Goal: Information Seeking & Learning: Learn about a topic

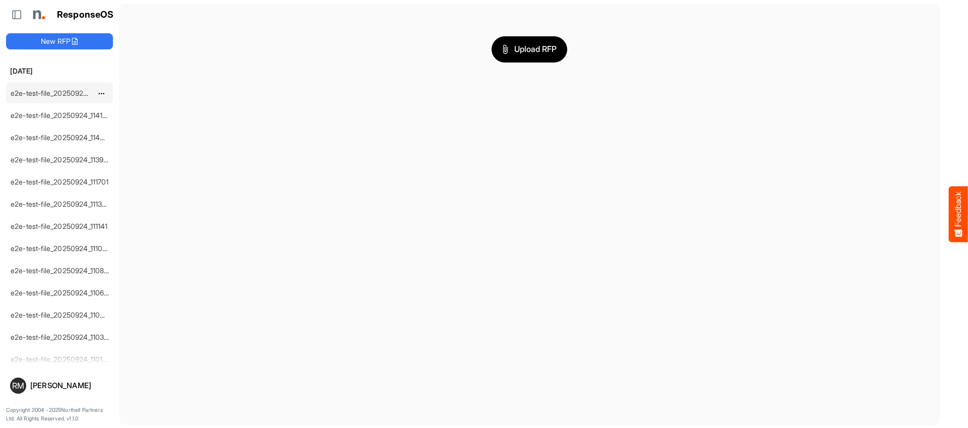
click at [64, 91] on link "e2e-test-file_20250924_115731" at bounding box center [60, 93] width 99 height 9
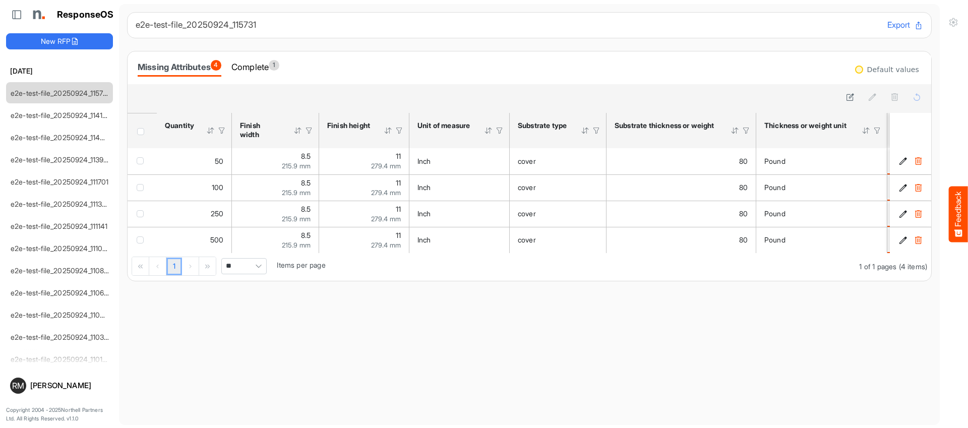
click at [141, 130] on span "Header checkbox" at bounding box center [140, 131] width 7 height 7
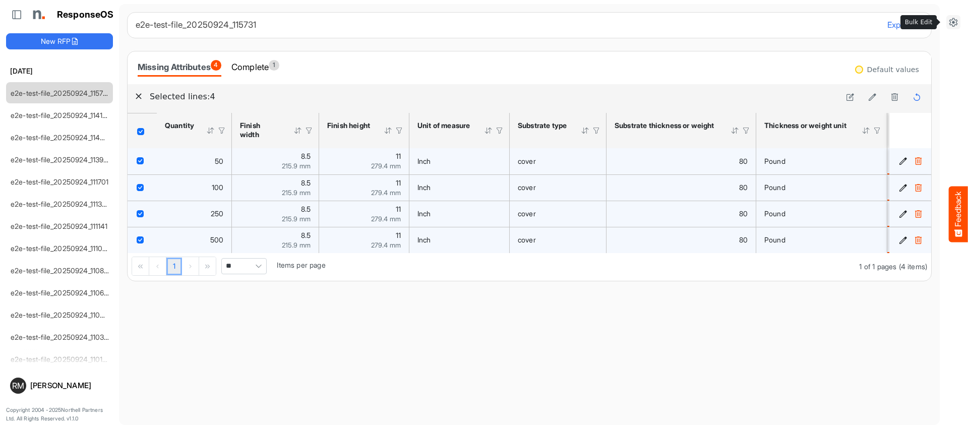
click at [956, 20] on icon at bounding box center [953, 22] width 10 height 10
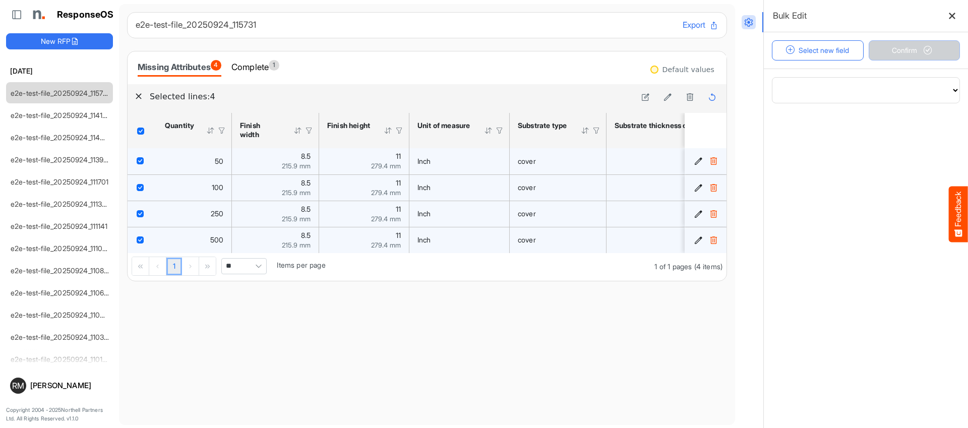
click at [255, 268] on span "Pagerdropdown" at bounding box center [258, 266] width 15 height 15
click at [253, 286] on li "10" at bounding box center [244, 286] width 44 height 15
click at [835, 52] on button "Select new field" at bounding box center [818, 50] width 92 height 20
click at [794, 54] on button "Select new field" at bounding box center [818, 50] width 92 height 20
click at [808, 86] on select "**********" at bounding box center [865, 90] width 187 height 25
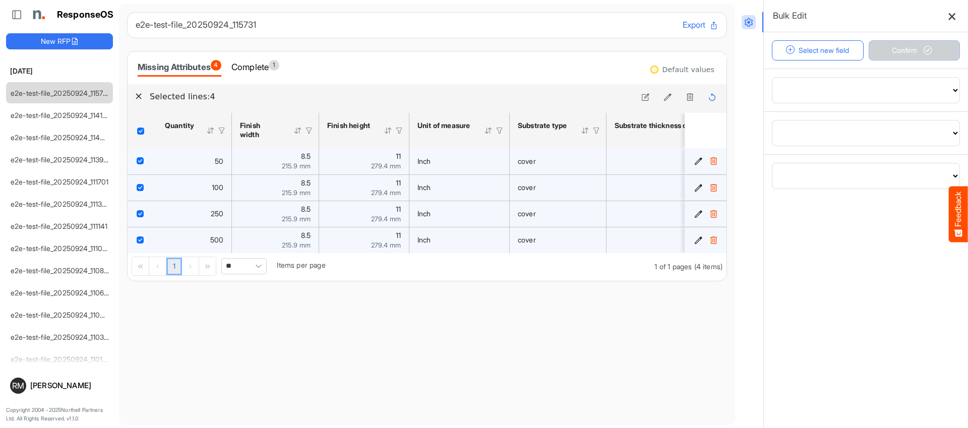
click at [957, 13] on button at bounding box center [952, 16] width 16 height 16
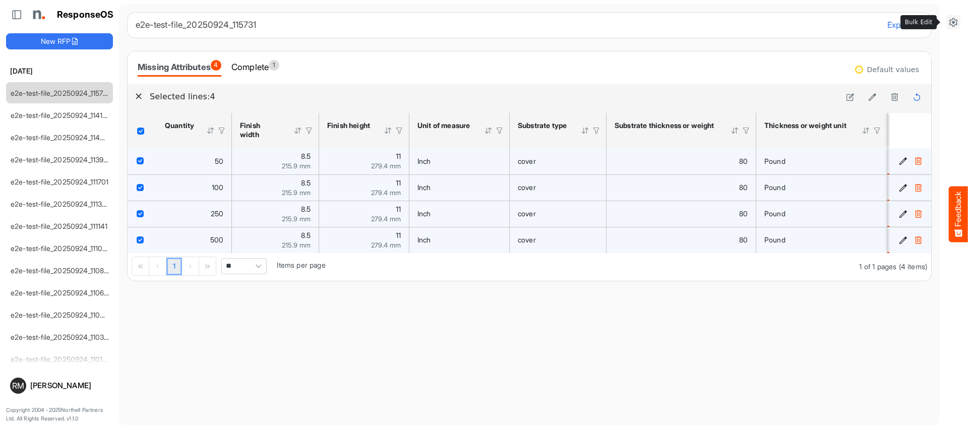
click at [951, 20] on icon at bounding box center [953, 22] width 10 height 10
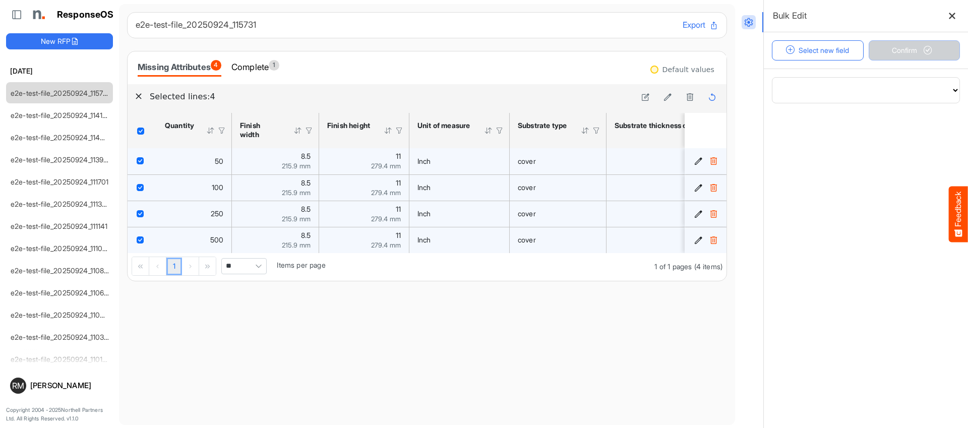
click at [951, 20] on icon at bounding box center [952, 16] width 8 height 8
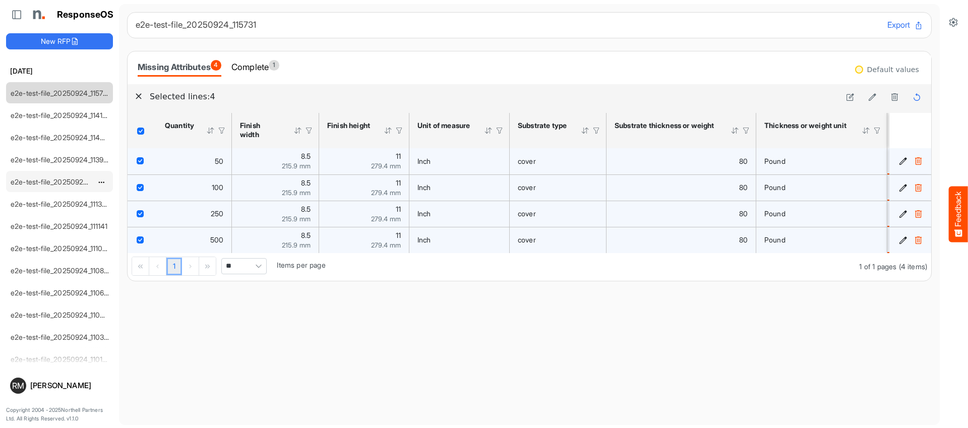
click at [48, 182] on link "e2e-test-file_20250924_111701" at bounding box center [60, 181] width 98 height 9
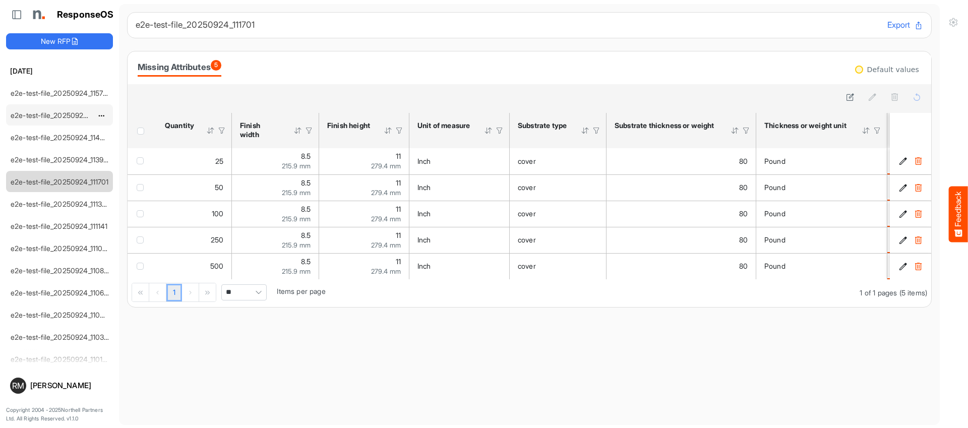
click at [63, 118] on link "e2e-test-file_20250924_114134" at bounding box center [61, 115] width 101 height 9
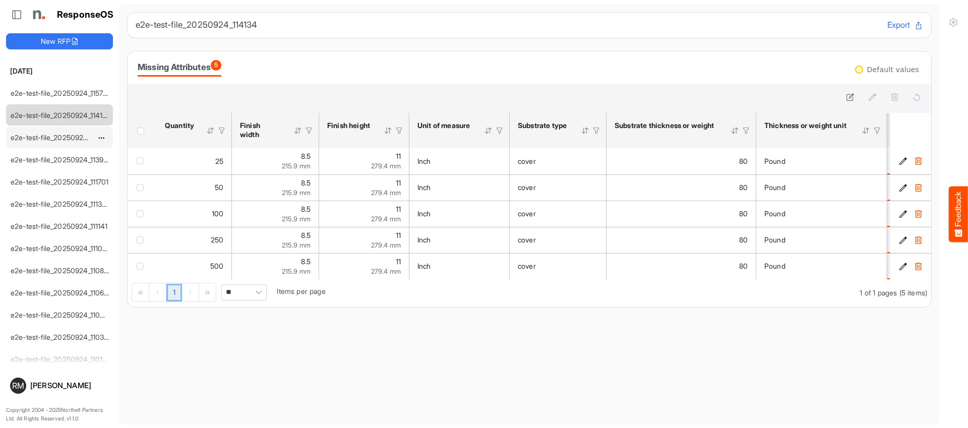
click at [57, 141] on link "e2e-test-file_20250924_114020" at bounding box center [62, 137] width 103 height 9
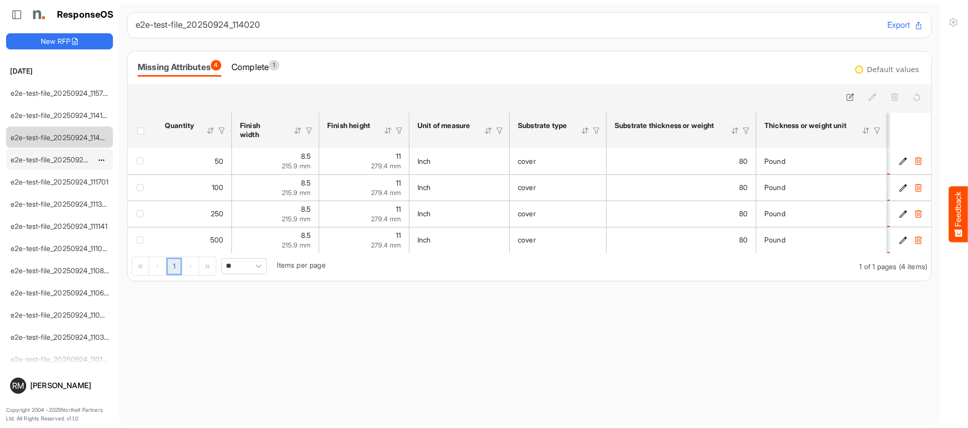
click at [55, 161] on link "e2e-test-file_20250924_113916" at bounding box center [61, 159] width 100 height 9
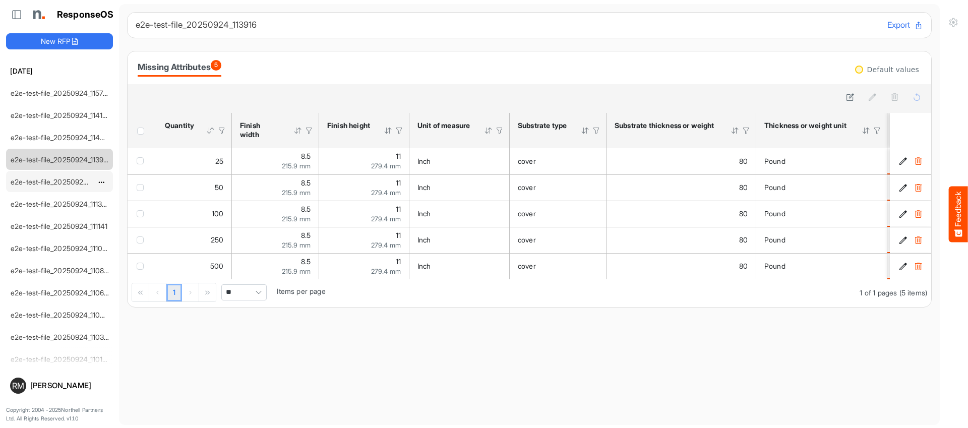
click at [56, 189] on div "e2e-test-file_20250924_111701" at bounding box center [52, 181] width 90 height 20
click at [55, 183] on link "e2e-test-file_20250924_111701" at bounding box center [60, 181] width 98 height 9
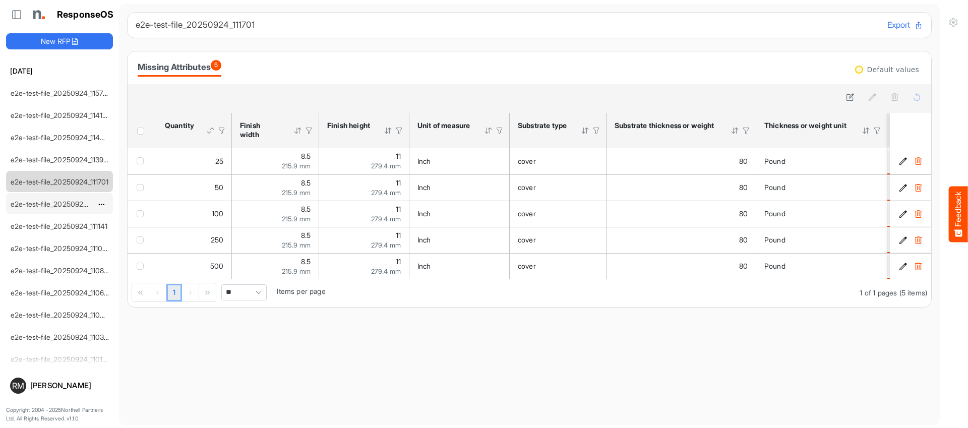
click at [52, 202] on link "e2e-test-file_20250924_111359" at bounding box center [61, 204] width 100 height 9
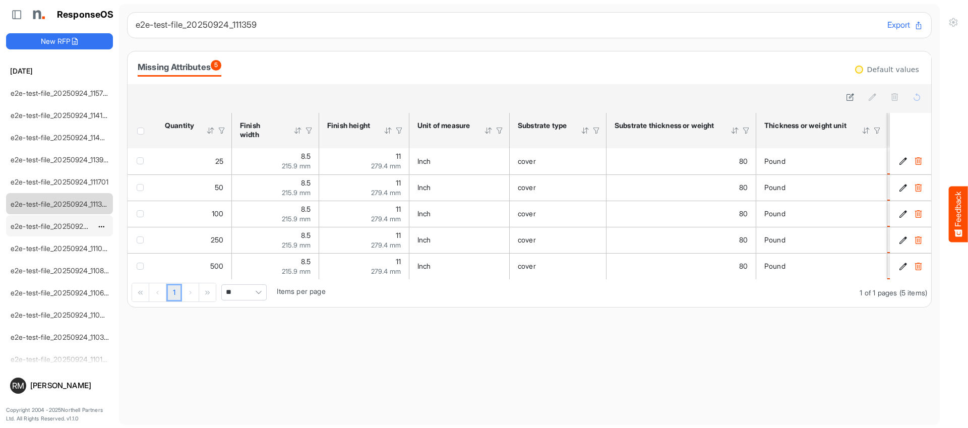
click at [51, 226] on link "e2e-test-file_20250924_111141" at bounding box center [59, 226] width 97 height 9
click at [49, 251] on link "e2e-test-file_20250924_111033" at bounding box center [61, 248] width 100 height 9
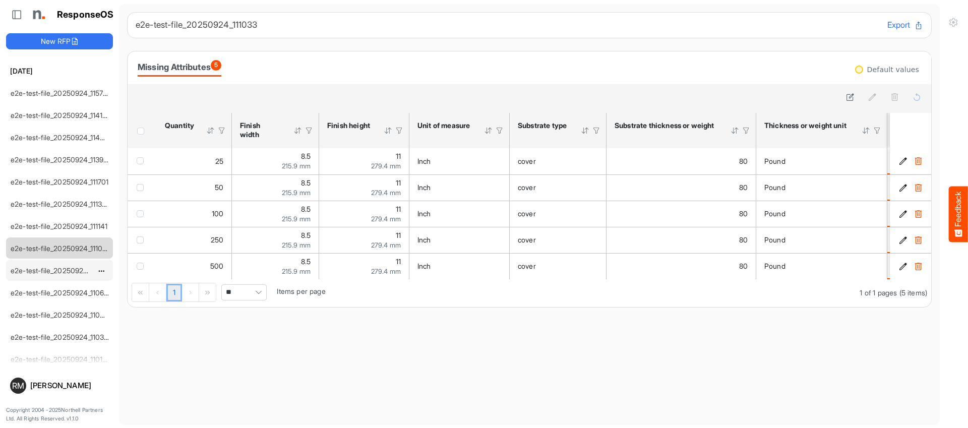
click at [46, 272] on link "e2e-test-file_20250924_110803" at bounding box center [62, 270] width 102 height 9
click at [48, 295] on link "e2e-test-file_20250924_110646" at bounding box center [62, 292] width 102 height 9
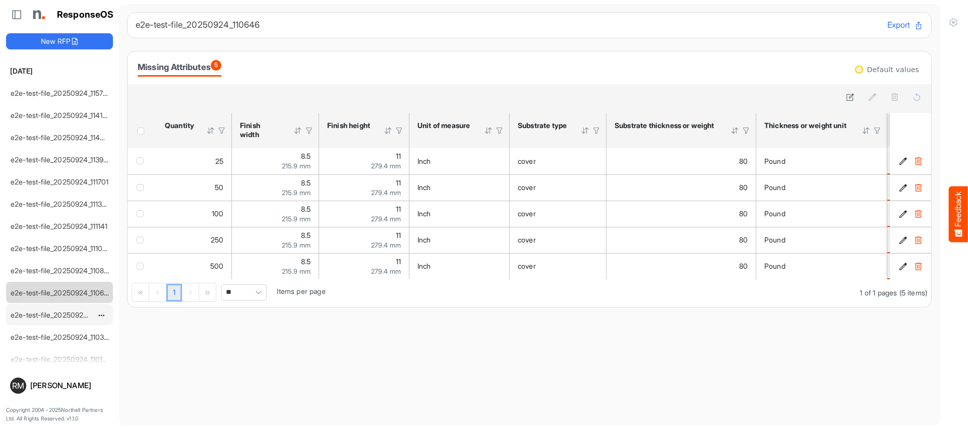
click at [43, 315] on link "e2e-test-file_20250924_110422" at bounding box center [62, 315] width 102 height 9
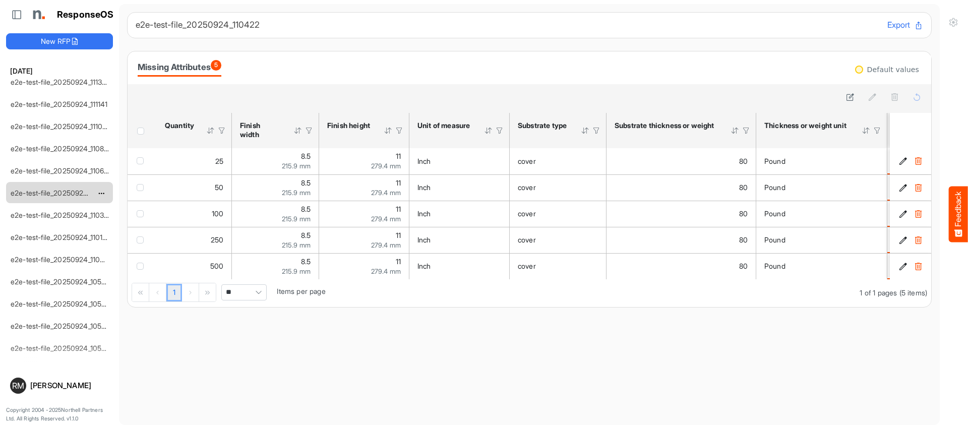
scroll to position [141, 0]
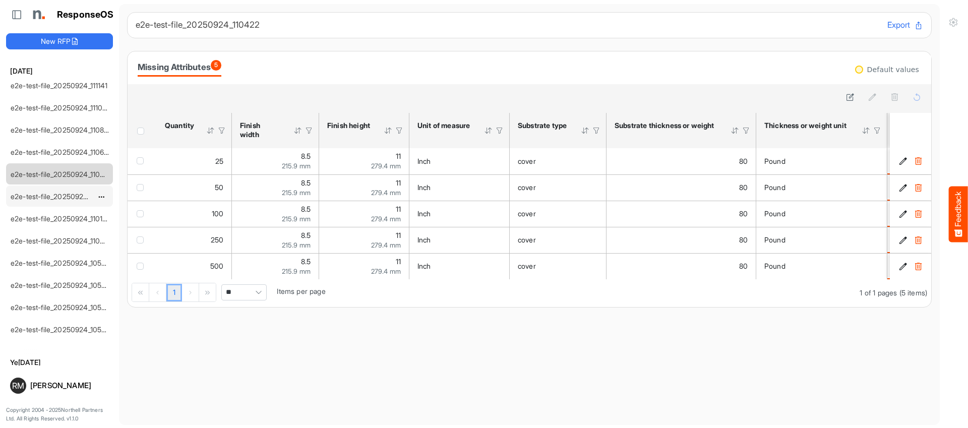
click at [57, 191] on div "e2e-test-file_20250924_110305" at bounding box center [52, 196] width 90 height 20
click at [55, 197] on link "e2e-test-file_20250924_110305" at bounding box center [62, 196] width 102 height 9
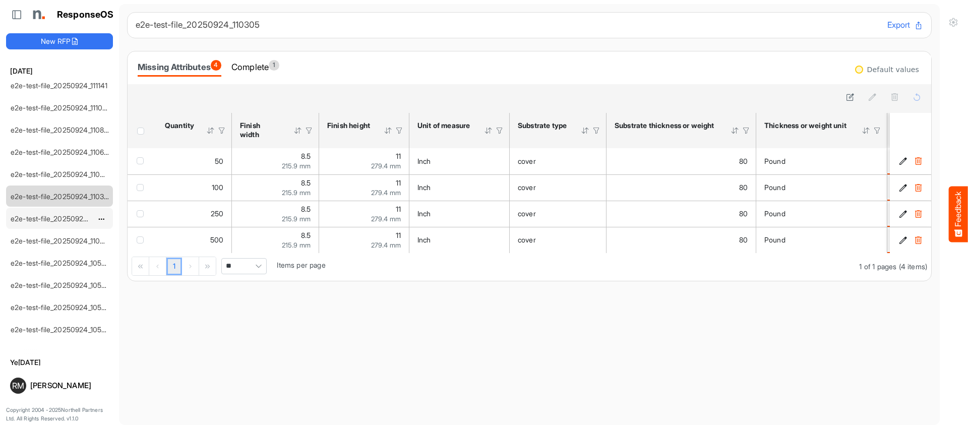
click at [52, 217] on link "e2e-test-file_20250924_110146" at bounding box center [61, 218] width 101 height 9
click at [46, 246] on div "e2e-test-file_20250924_110035" at bounding box center [52, 240] width 90 height 20
click at [46, 239] on link "e2e-test-file_20250924_110035" at bounding box center [62, 240] width 102 height 9
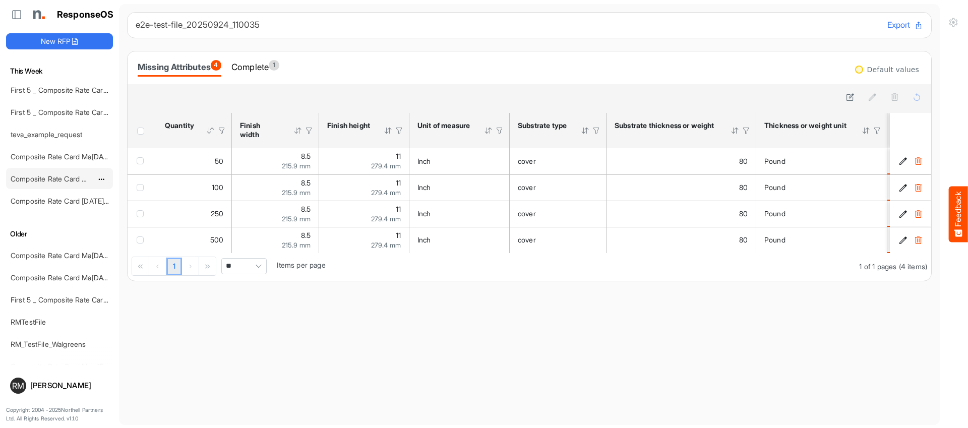
scroll to position [493, 0]
click at [49, 252] on link "Composite Rate Card [DATE]_smaller" at bounding box center [72, 252] width 123 height 9
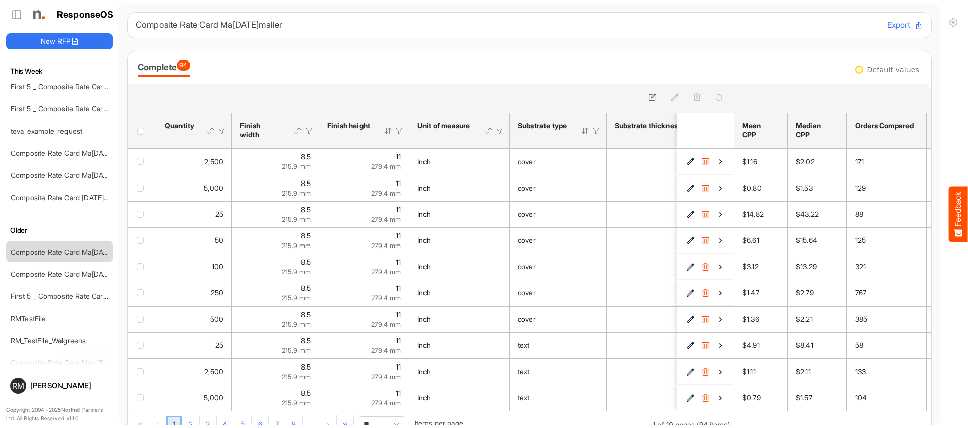
click at [137, 129] on span "Header checkbox" at bounding box center [140, 131] width 7 height 7
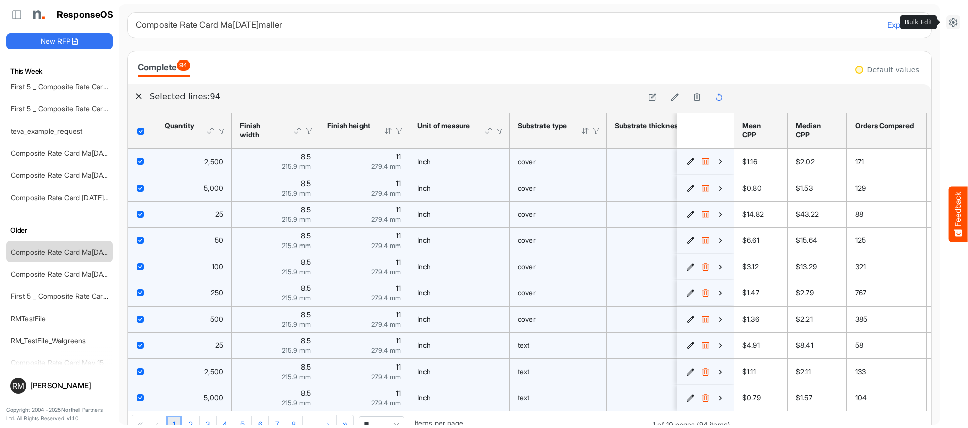
click at [951, 20] on icon at bounding box center [953, 22] width 10 height 10
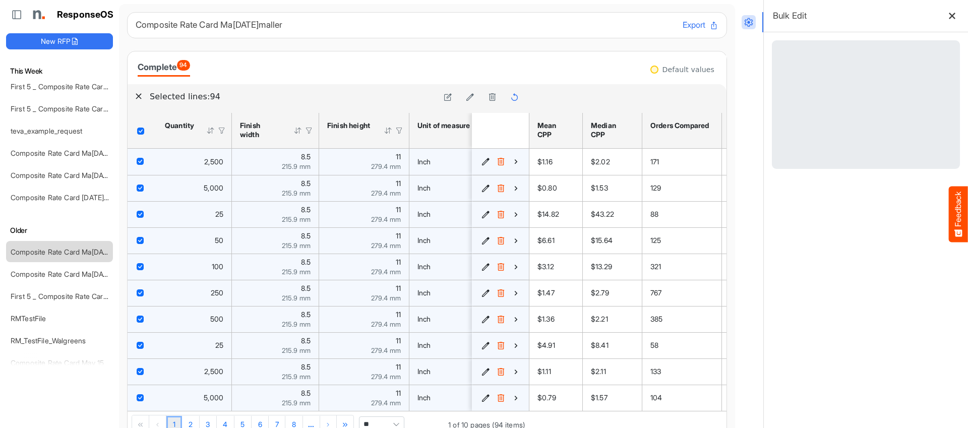
click at [951, 20] on button at bounding box center [952, 16] width 14 height 14
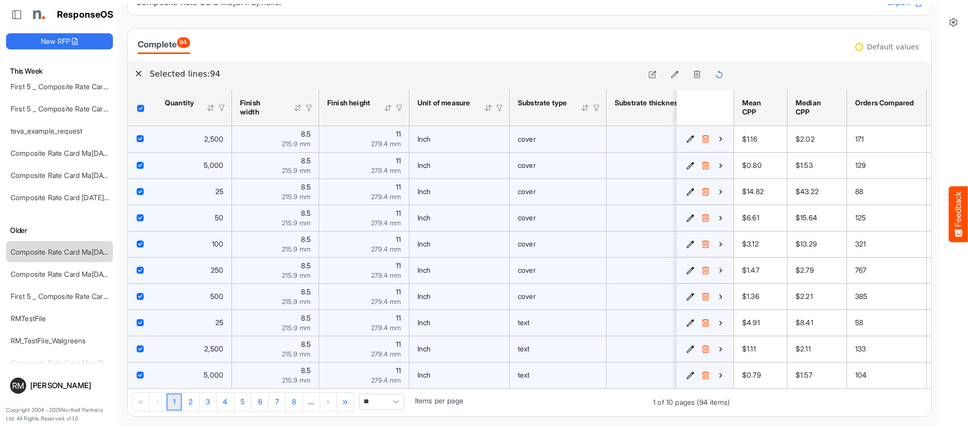
click at [903, 48] on div "Default values" at bounding box center [887, 46] width 71 height 11
click at [207, 135] on span "2,500" at bounding box center [213, 139] width 19 height 9
click at [136, 70] on icon "button" at bounding box center [138, 73] width 7 height 7
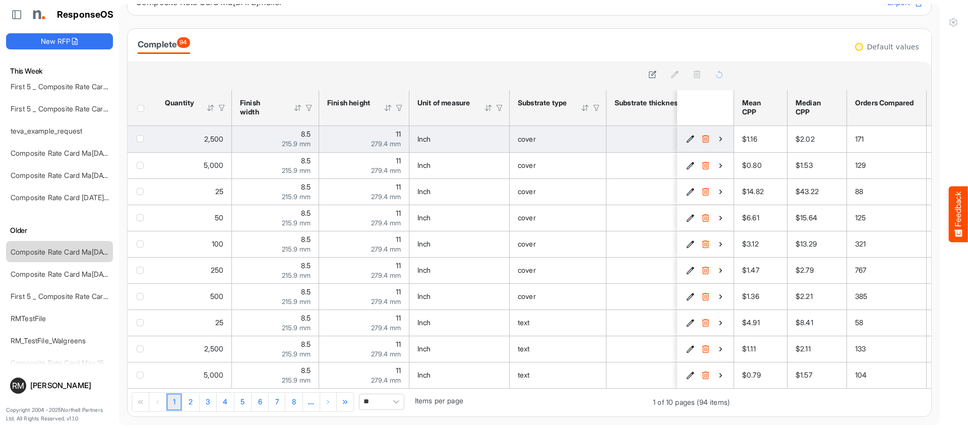
click at [720, 137] on icon "7d9be736-9d08-402c-9f15-c6bfafc3df11 is template cell Column Header" at bounding box center [720, 139] width 9 height 9
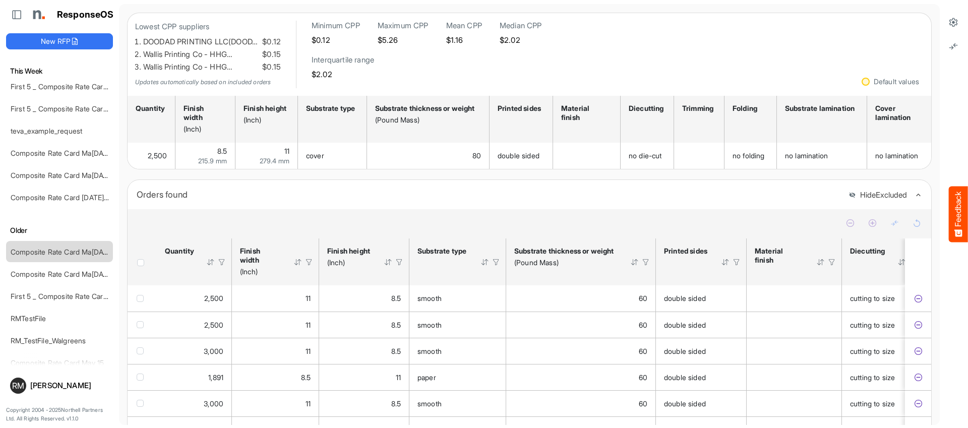
scroll to position [63, 0]
click at [141, 265] on span "Header checkbox" at bounding box center [140, 261] width 7 height 7
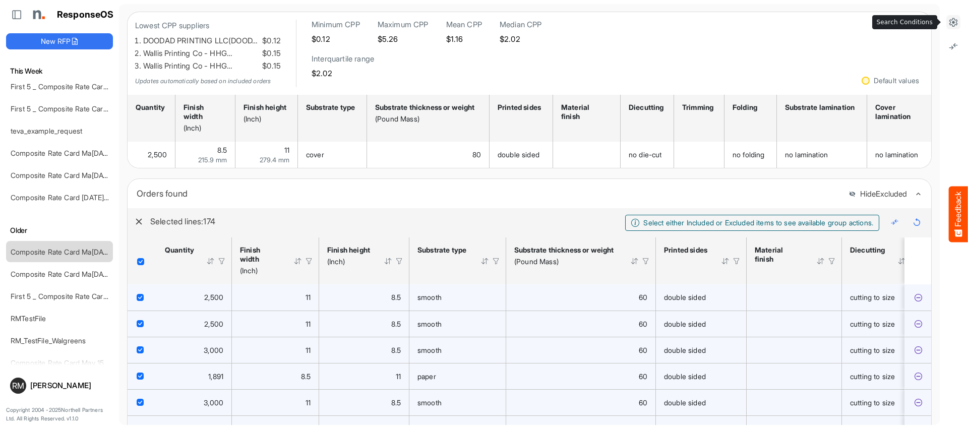
click at [956, 18] on icon at bounding box center [953, 22] width 10 height 10
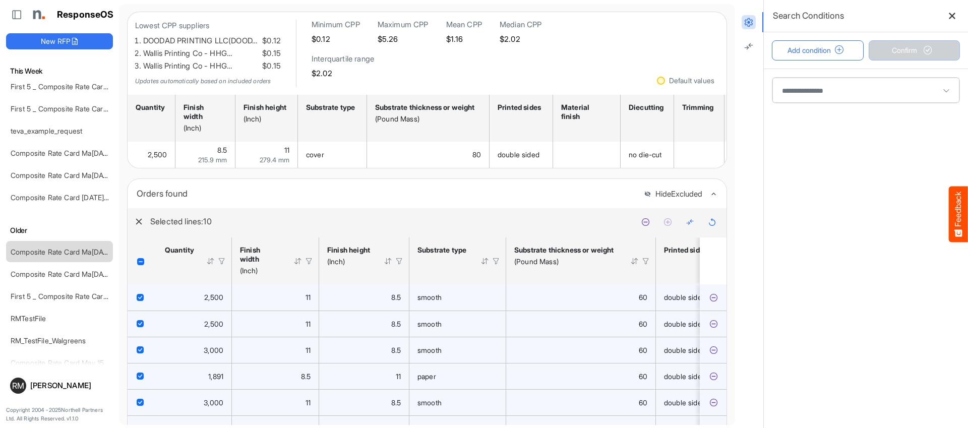
scroll to position [310, 0]
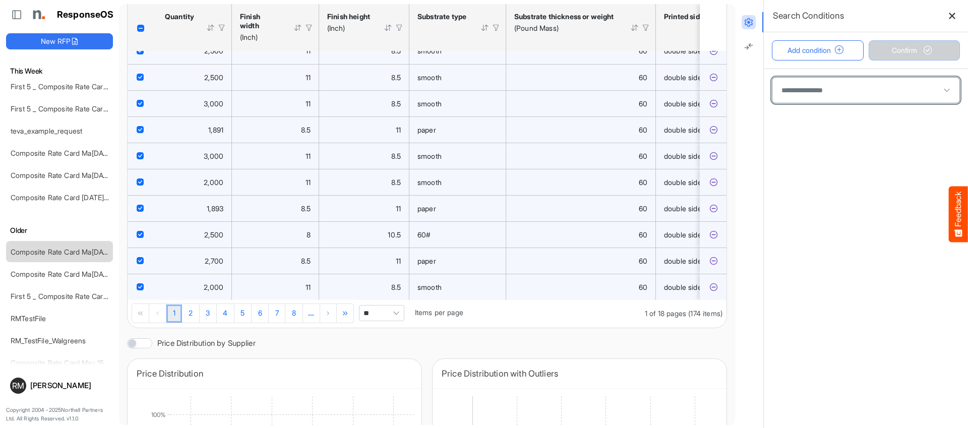
click at [856, 85] on span at bounding box center [865, 90] width 187 height 25
click at [844, 97] on span at bounding box center [865, 90] width 187 height 25
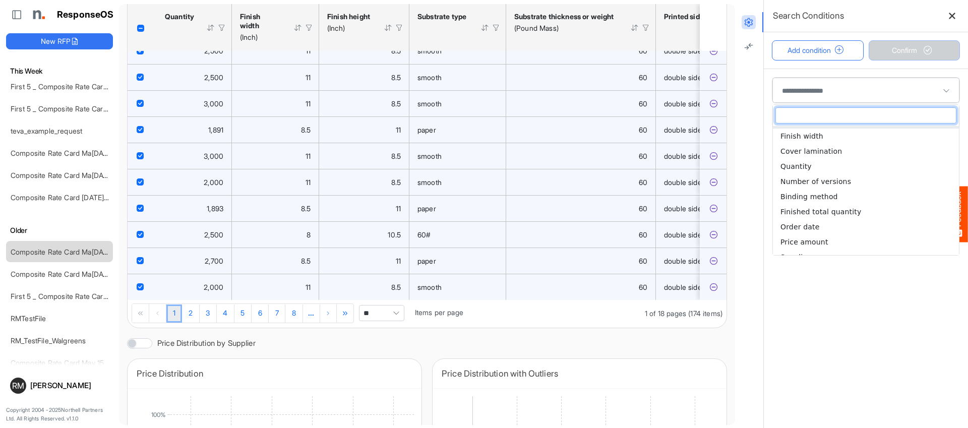
scroll to position [249, 0]
click at [822, 320] on main at bounding box center [866, 248] width 204 height 359
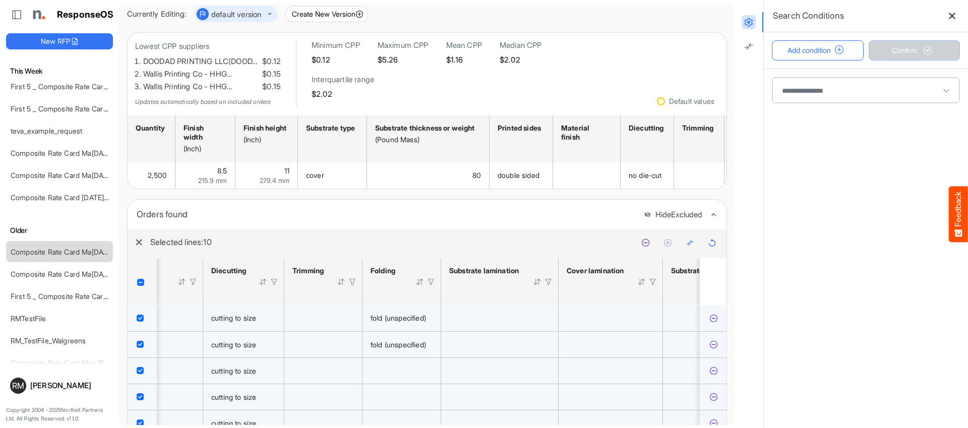
scroll to position [0, 640]
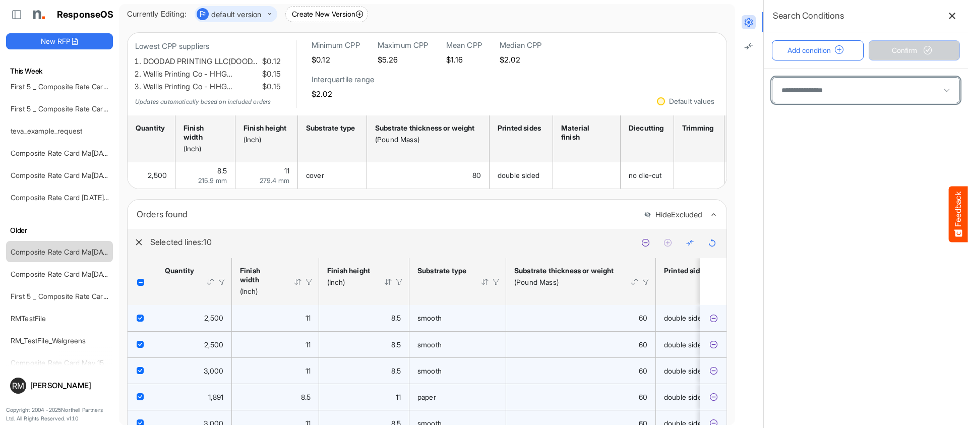
click at [821, 86] on span at bounding box center [865, 90] width 187 height 25
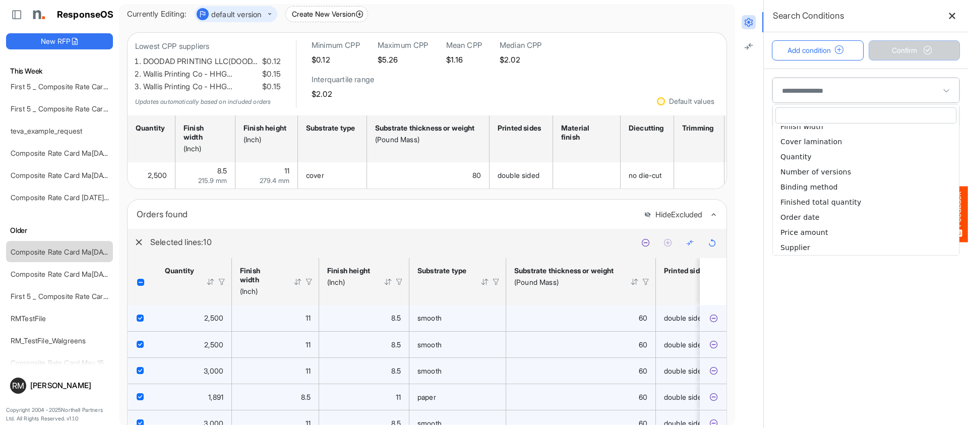
click at [821, 322] on main at bounding box center [866, 248] width 204 height 359
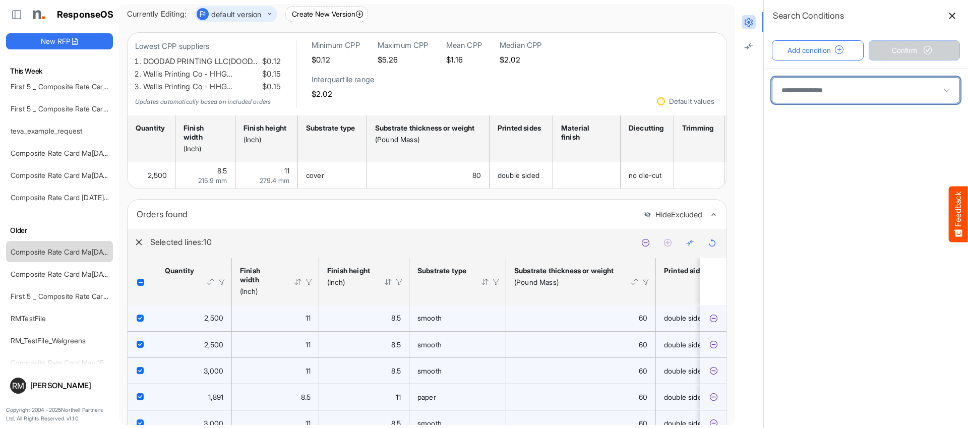
click at [820, 83] on span at bounding box center [865, 90] width 187 height 25
click at [830, 83] on span at bounding box center [865, 90] width 187 height 25
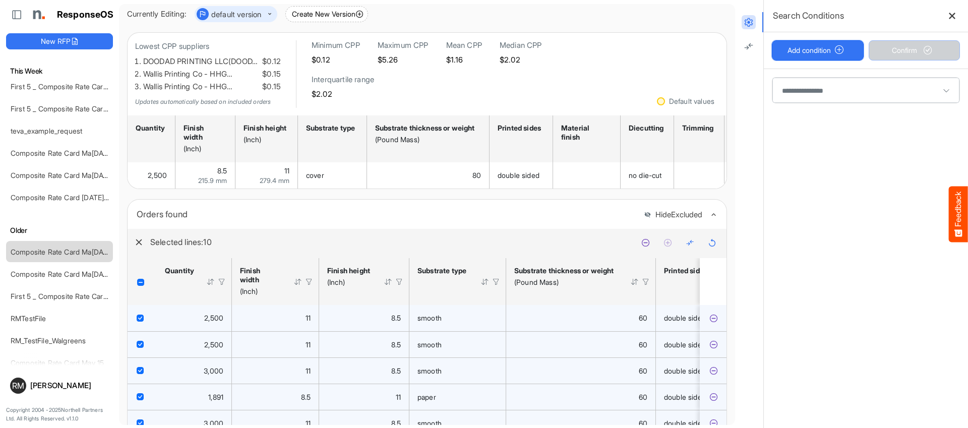
click at [824, 57] on button "Add condition" at bounding box center [818, 50] width 92 height 20
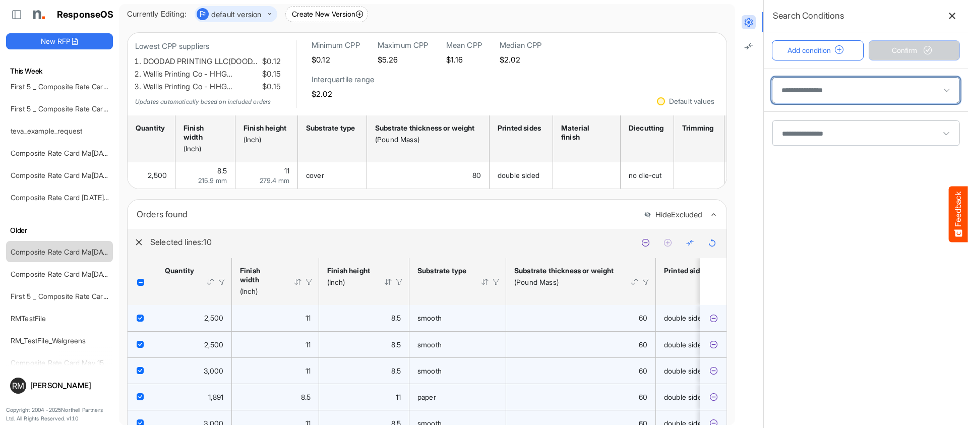
click at [822, 87] on span at bounding box center [865, 90] width 187 height 25
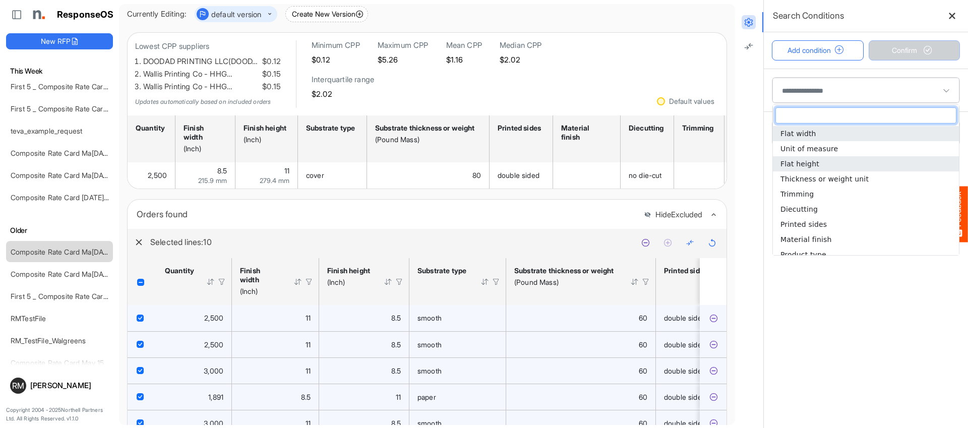
click at [814, 165] on span "Flat height" at bounding box center [799, 164] width 39 height 8
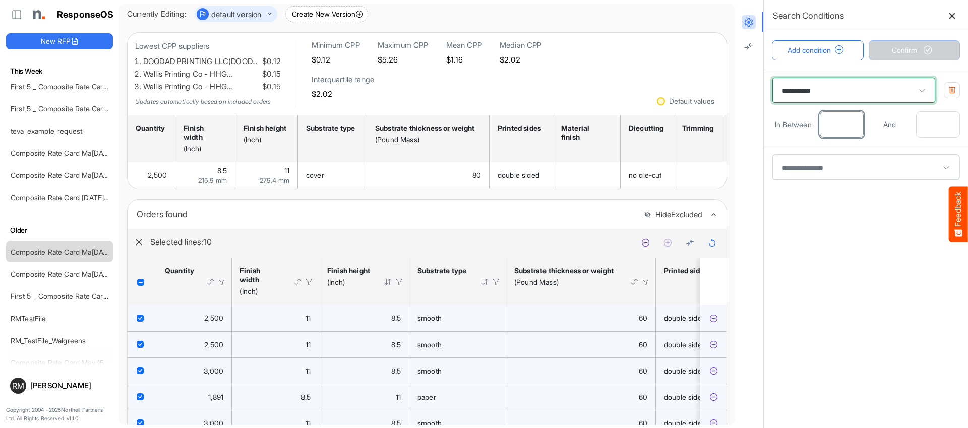
click at [846, 124] on input "number" at bounding box center [841, 124] width 43 height 25
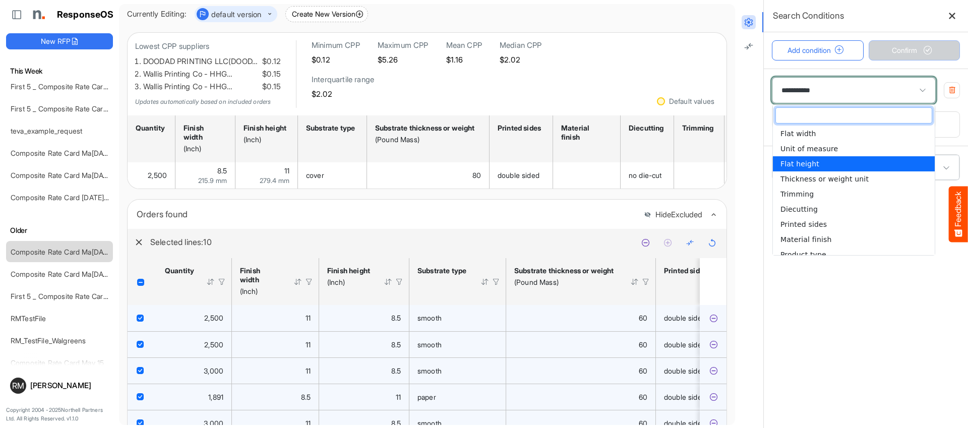
click at [859, 98] on span "**********" at bounding box center [853, 90] width 163 height 25
click at [843, 199] on li "Trimming" at bounding box center [854, 194] width 162 height 15
type input "********"
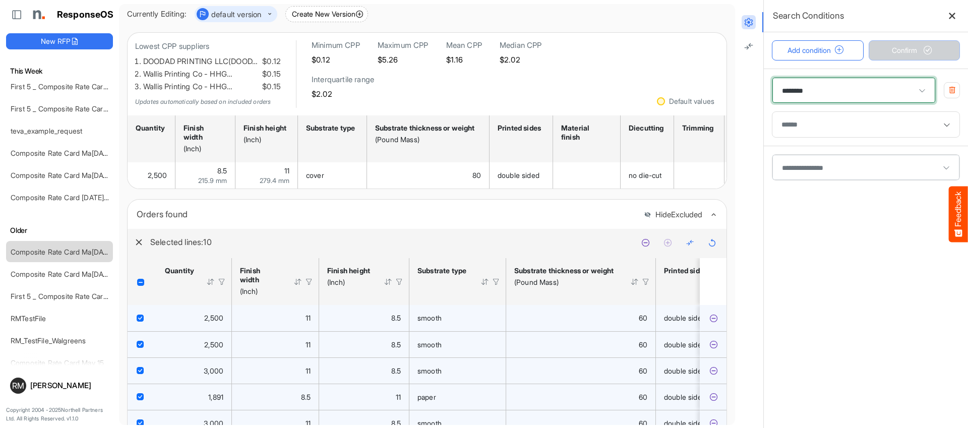
click at [853, 129] on div at bounding box center [865, 124] width 177 height 15
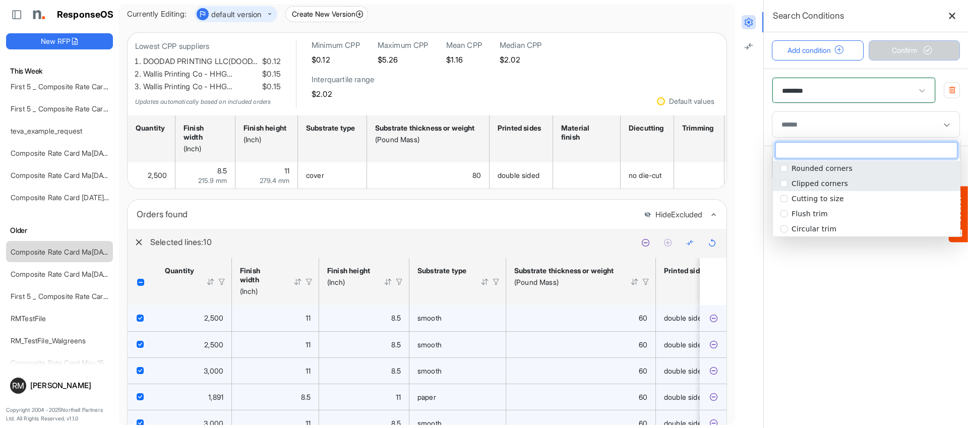
click at [841, 184] on span "Clipped corners" at bounding box center [820, 183] width 56 height 8
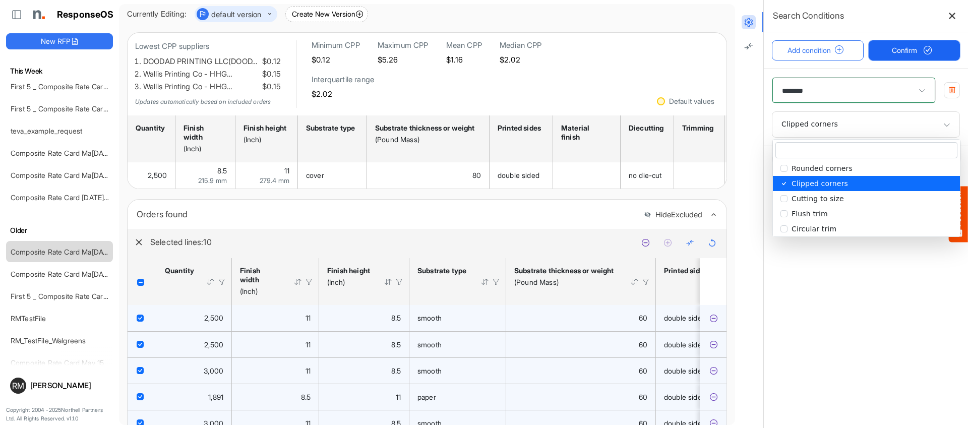
click at [916, 54] on span "Confirm" at bounding box center [914, 50] width 44 height 11
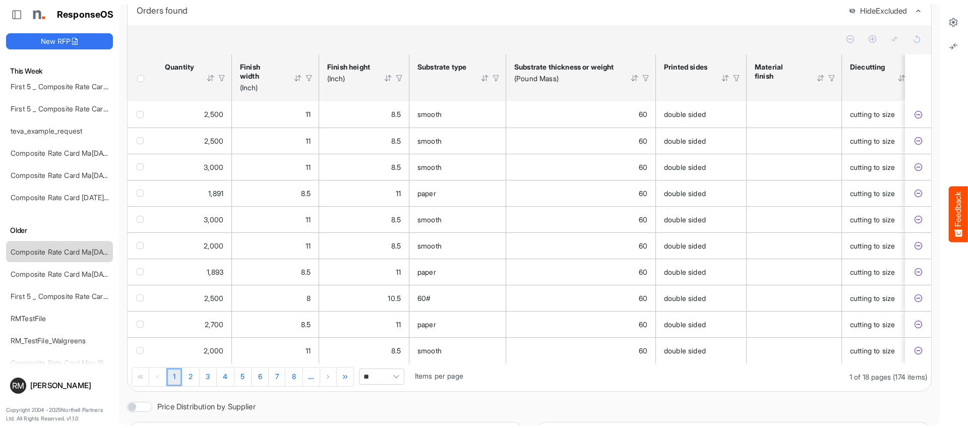
scroll to position [244, 0]
click at [138, 84] on span "Header checkbox" at bounding box center [140, 80] width 7 height 7
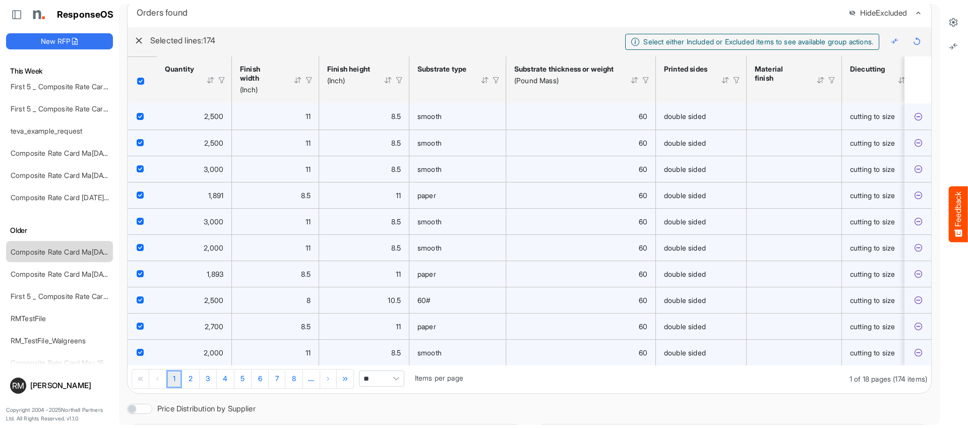
click at [386, 386] on span "**" at bounding box center [381, 379] width 45 height 16
click at [386, 367] on li "All" at bounding box center [385, 369] width 44 height 15
click at [379, 369] on li "All" at bounding box center [385, 369] width 44 height 15
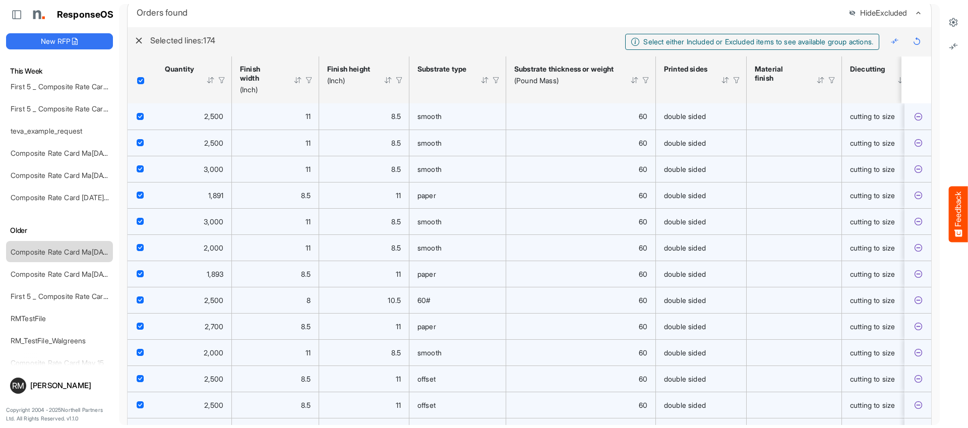
type input "***"
click at [901, 18] on button "Hide Excluded" at bounding box center [877, 13] width 58 height 9
click at [954, 21] on icon at bounding box center [953, 22] width 10 height 10
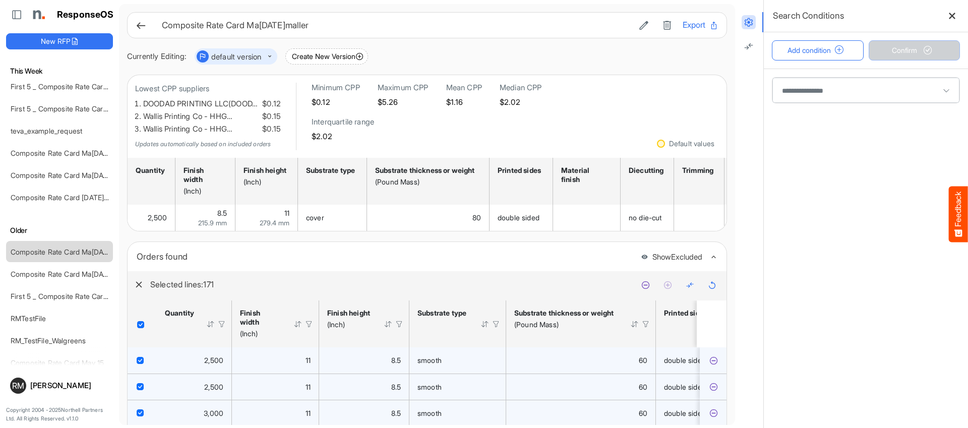
scroll to position [1, 0]
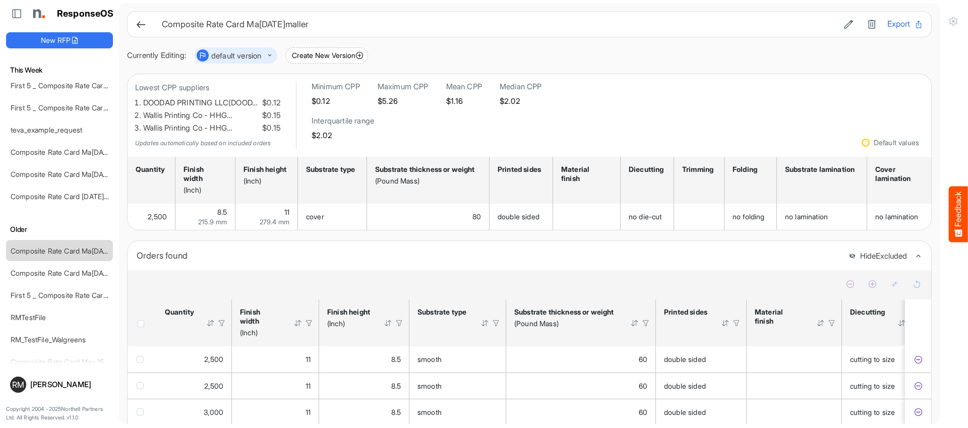
click at [141, 327] on span "Header checkbox" at bounding box center [140, 323] width 7 height 7
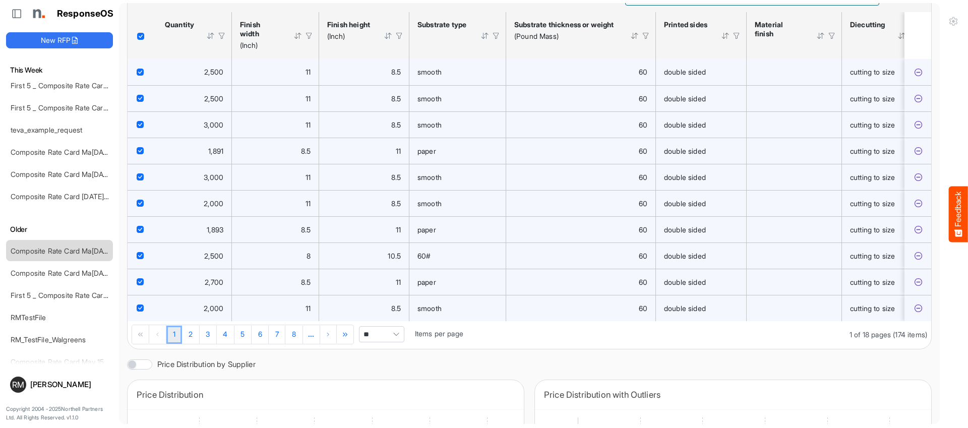
scroll to position [288, 0]
click at [26, 257] on div "Composite Rate Card [DATE]_smaller" at bounding box center [52, 250] width 90 height 20
click at [30, 253] on link "Composite Rate Card [DATE]_smaller" at bounding box center [72, 251] width 123 height 9
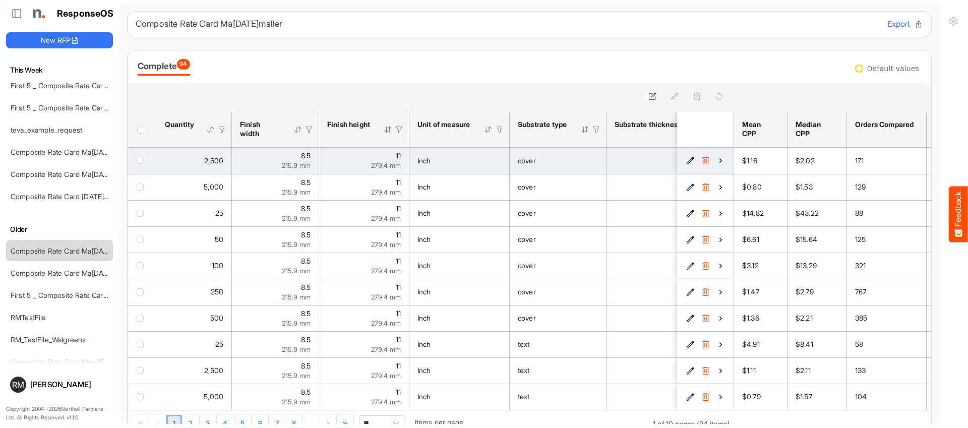
click at [721, 160] on icon "7d9be736-9d08-402c-9f15-c6bfafc3df11 is template cell Column Header" at bounding box center [720, 160] width 9 height 9
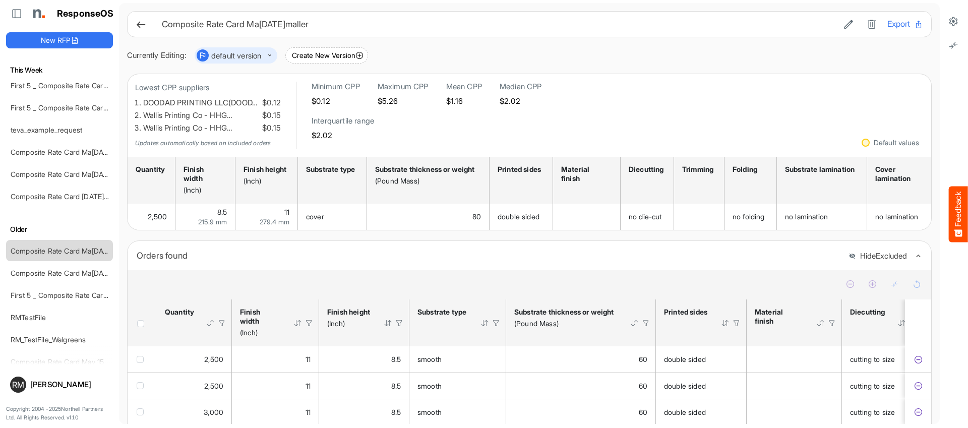
click at [140, 327] on span "Header checkbox" at bounding box center [140, 323] width 7 height 7
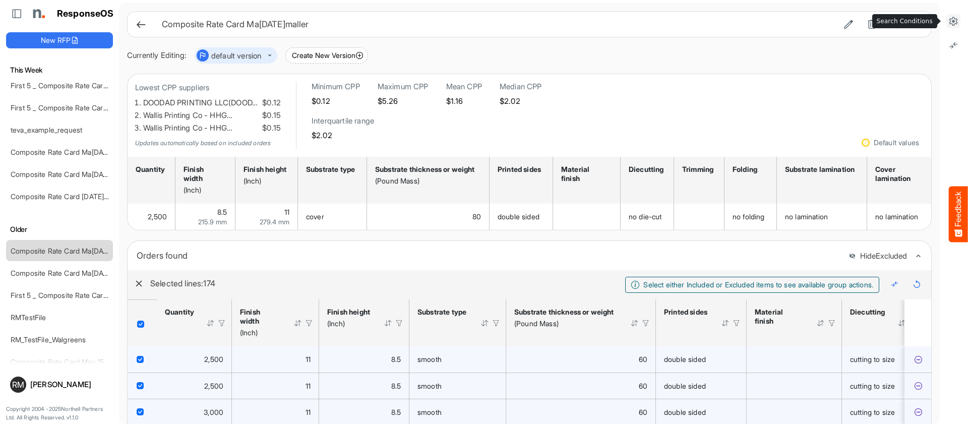
click at [952, 18] on icon at bounding box center [953, 21] width 10 height 10
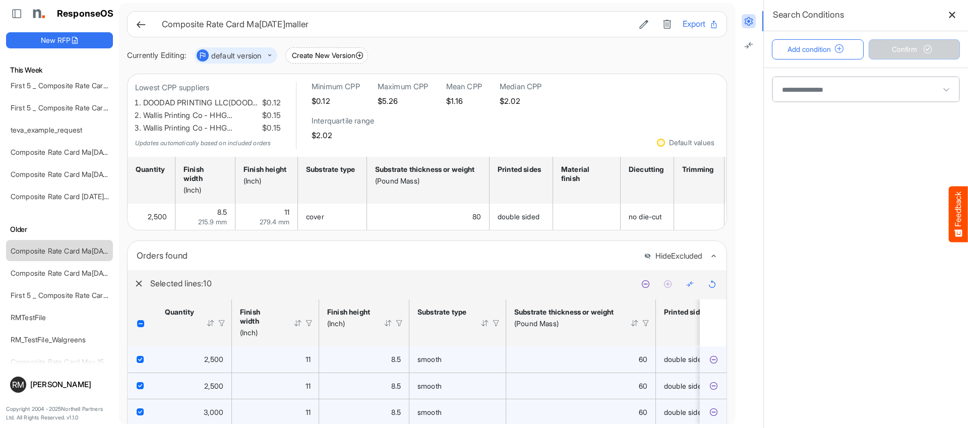
scroll to position [231, 0]
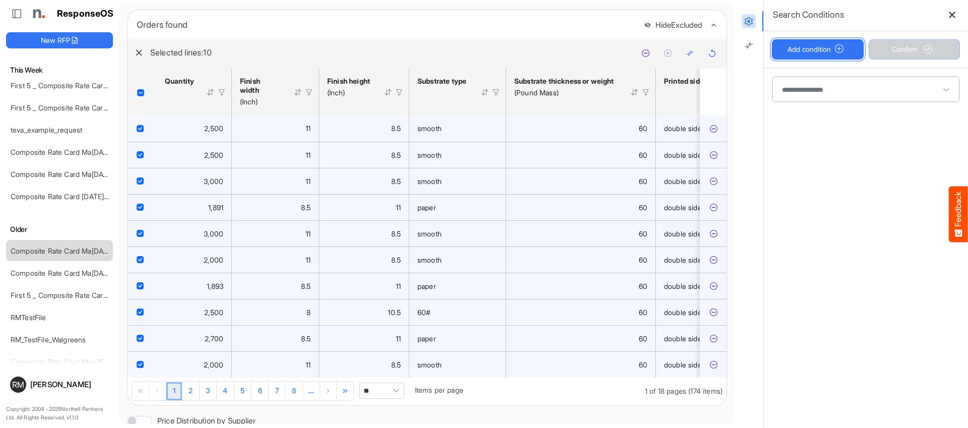
click at [818, 54] on button "Add condition" at bounding box center [818, 49] width 92 height 20
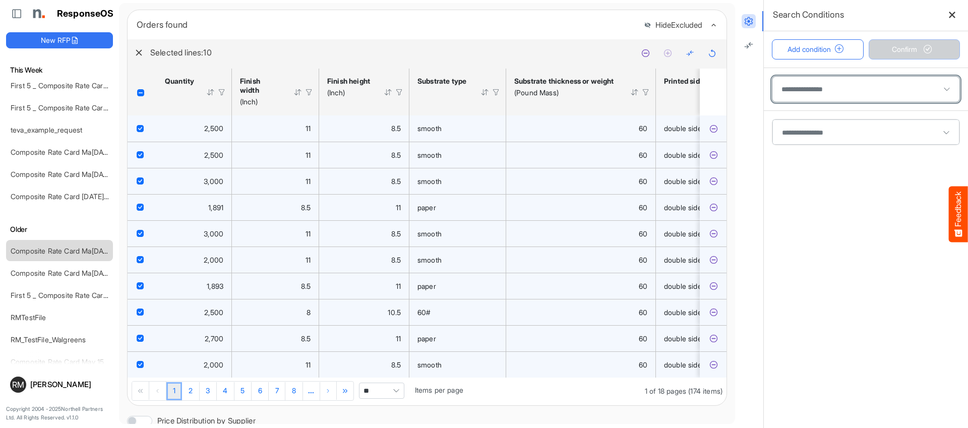
click at [824, 89] on span at bounding box center [865, 89] width 187 height 25
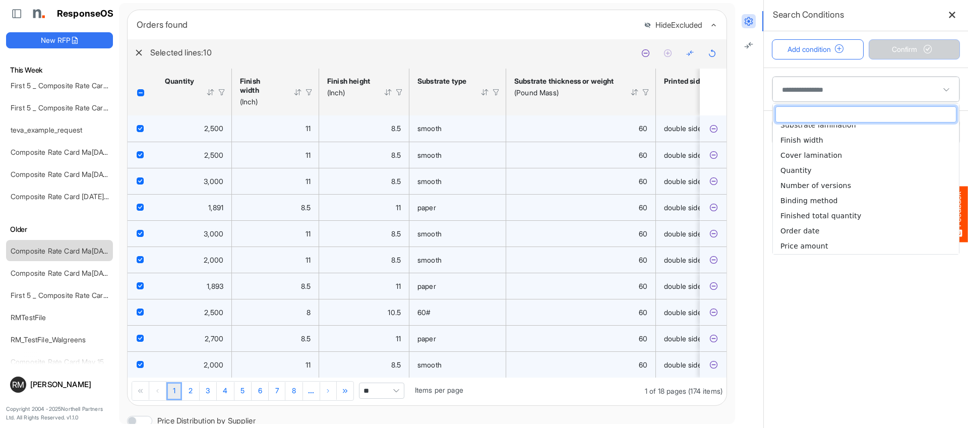
scroll to position [249, 0]
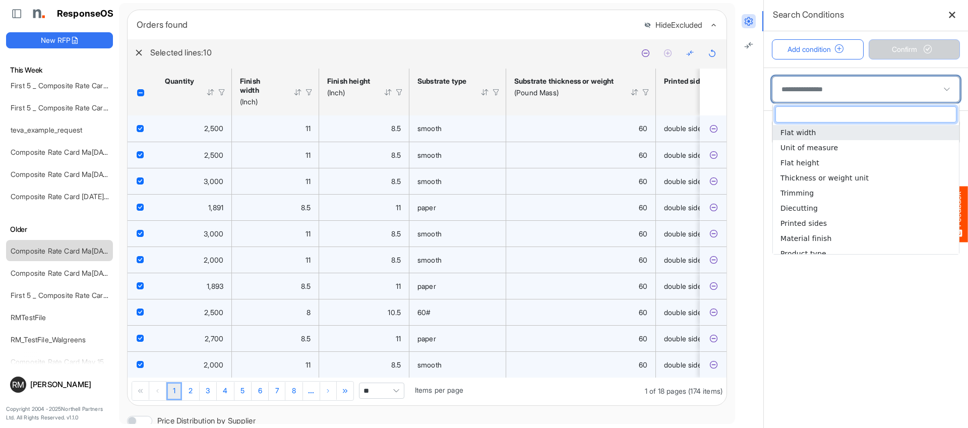
click at [844, 99] on span at bounding box center [865, 89] width 187 height 25
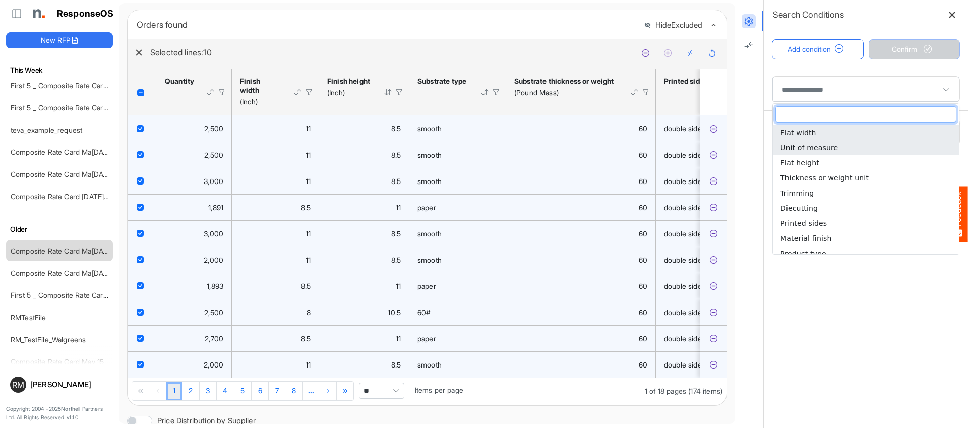
click at [831, 148] on span "Unit of measure" at bounding box center [808, 148] width 57 height 8
type input "**********"
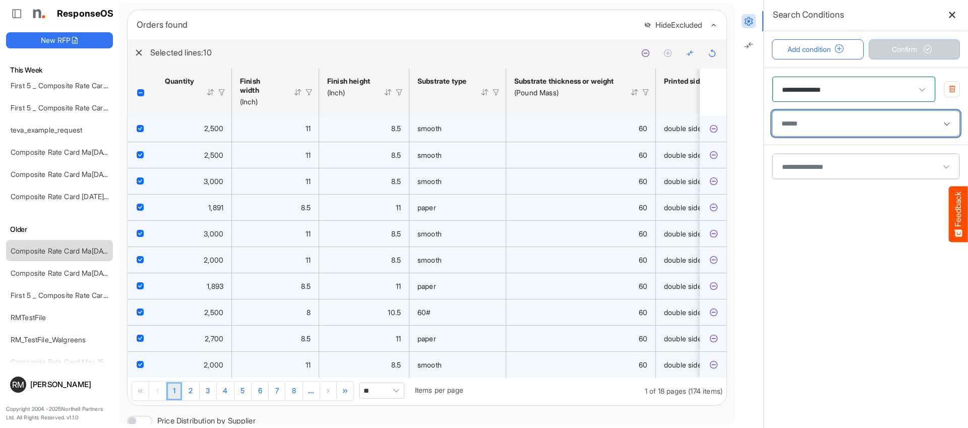
click at [882, 125] on div at bounding box center [865, 123] width 177 height 15
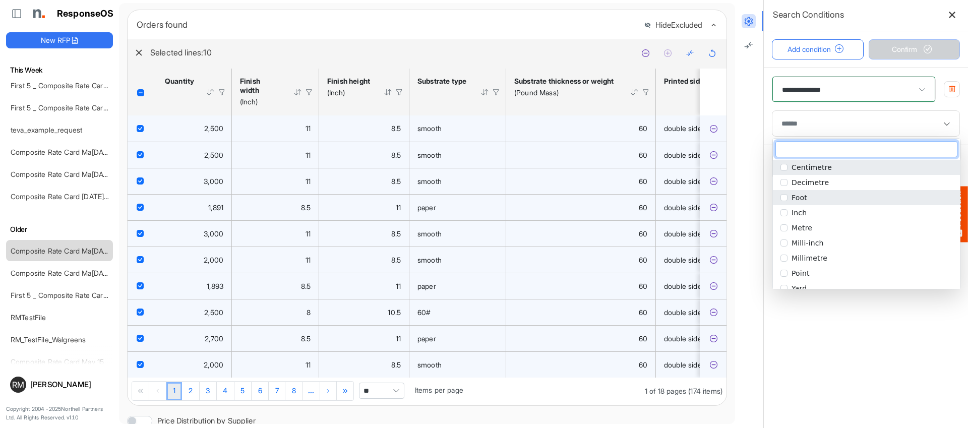
click at [847, 200] on li "Foot" at bounding box center [866, 197] width 187 height 15
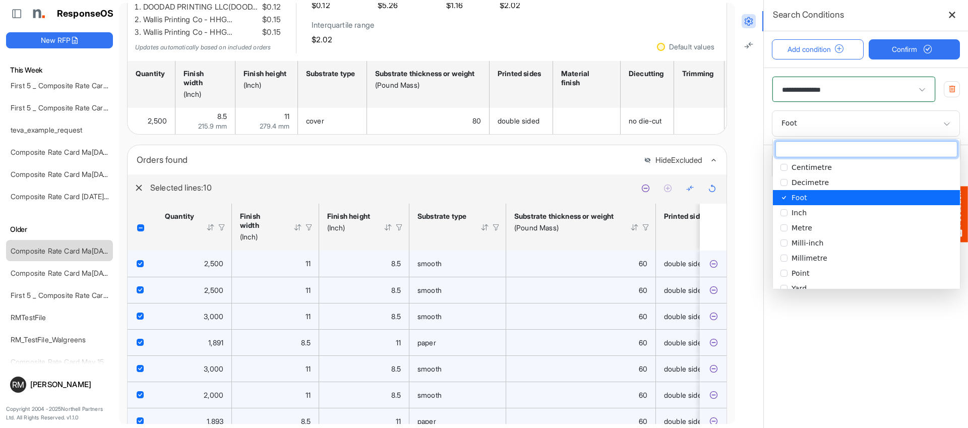
scroll to position [0, 0]
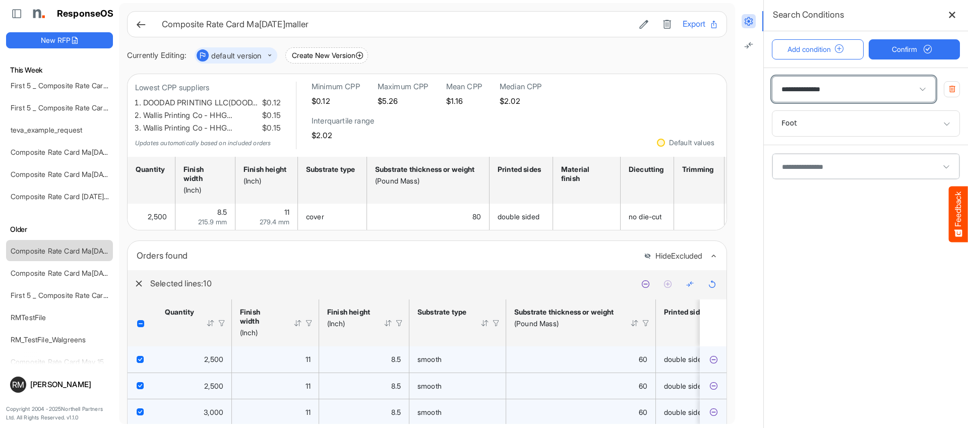
click at [893, 92] on span "**********" at bounding box center [853, 89] width 163 height 25
click at [835, 278] on main "**********" at bounding box center [866, 247] width 204 height 359
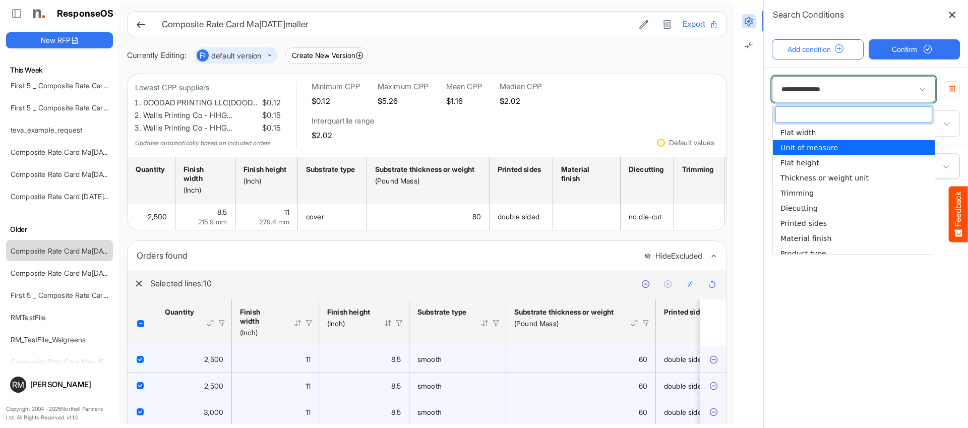
click at [871, 92] on span "**********" at bounding box center [853, 89] width 163 height 25
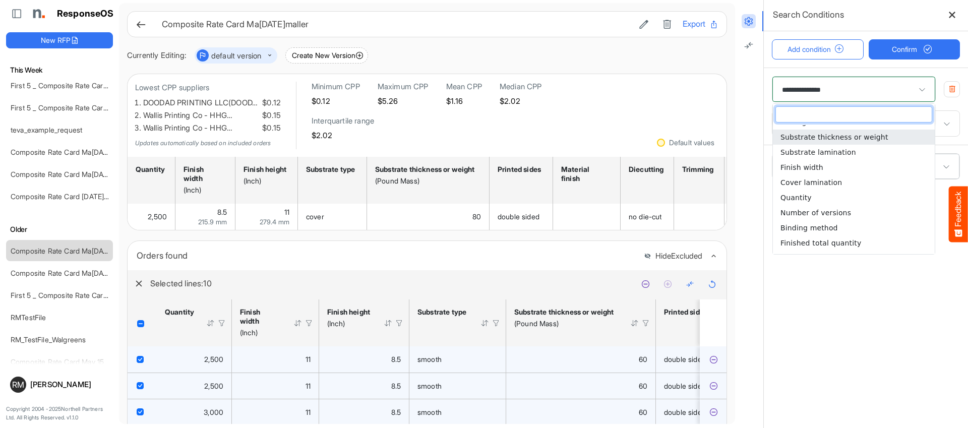
scroll to position [249, 0]
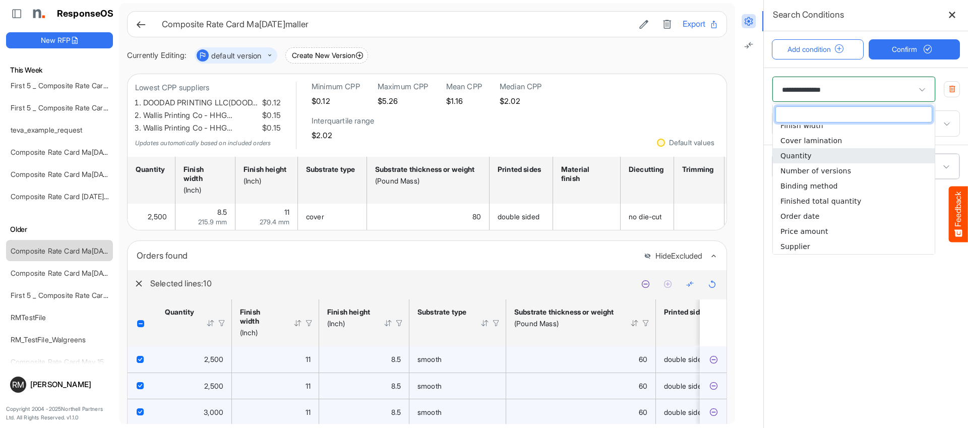
click at [809, 152] on li "Quantity" at bounding box center [854, 155] width 162 height 15
type input "********"
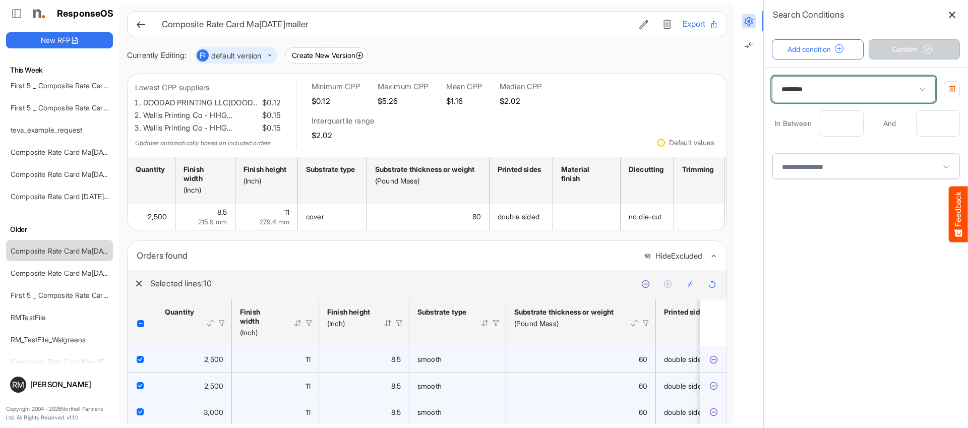
click at [841, 109] on div "******** In Between And" at bounding box center [866, 106] width 204 height 77
click at [838, 114] on input "number" at bounding box center [841, 123] width 43 height 25
click at [841, 123] on input "number" at bounding box center [841, 123] width 43 height 25
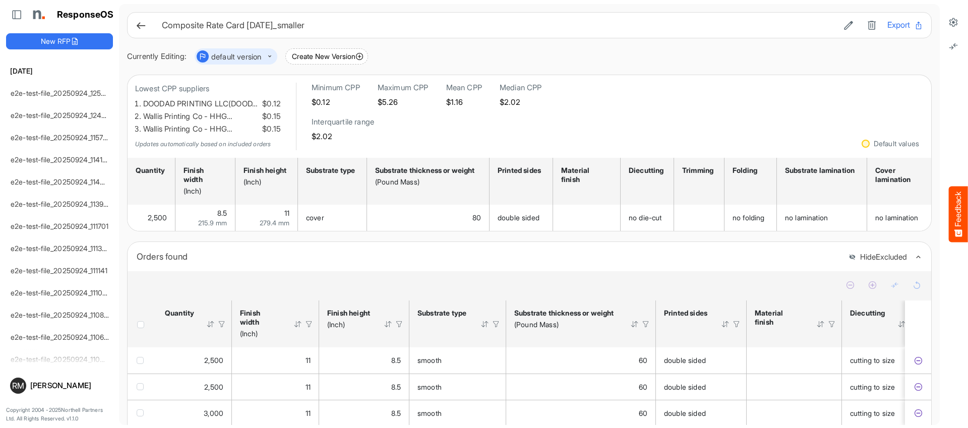
click at [141, 328] on span "Header checkbox" at bounding box center [140, 324] width 7 height 7
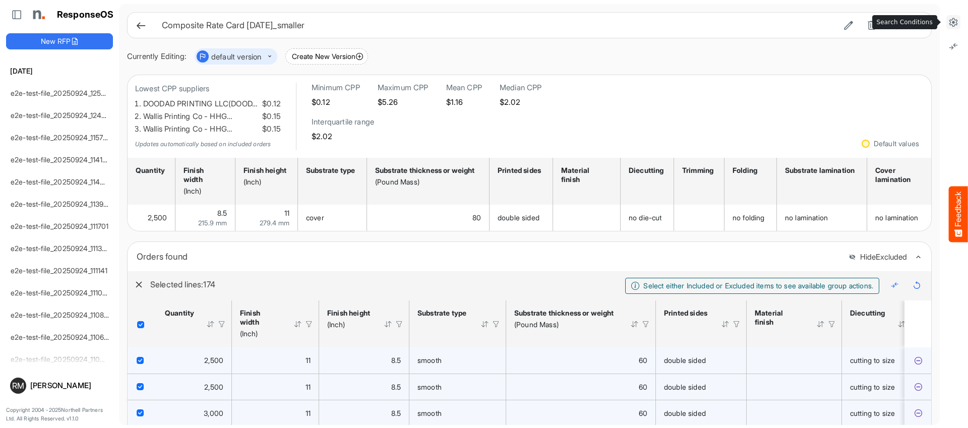
click at [947, 21] on button at bounding box center [953, 22] width 14 height 14
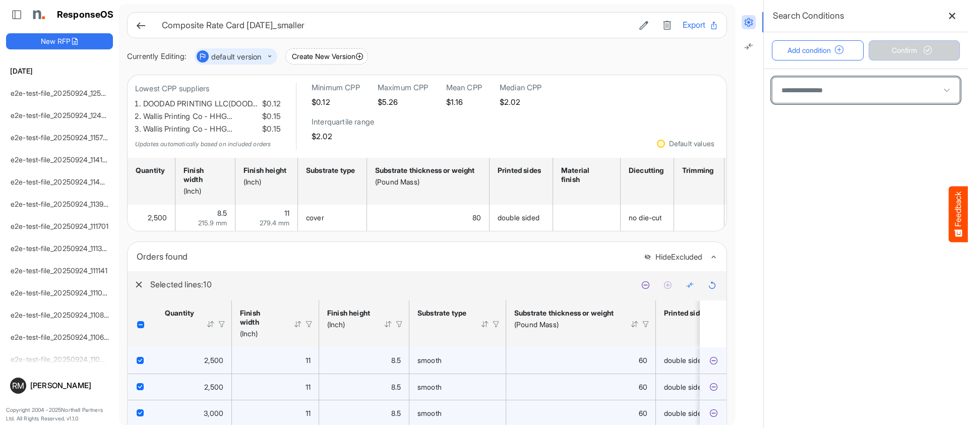
click at [826, 89] on span at bounding box center [865, 90] width 187 height 25
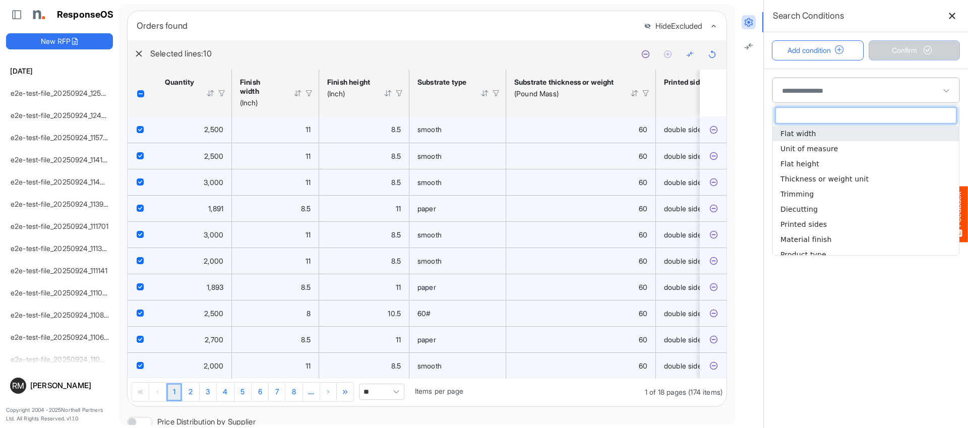
scroll to position [249, 0]
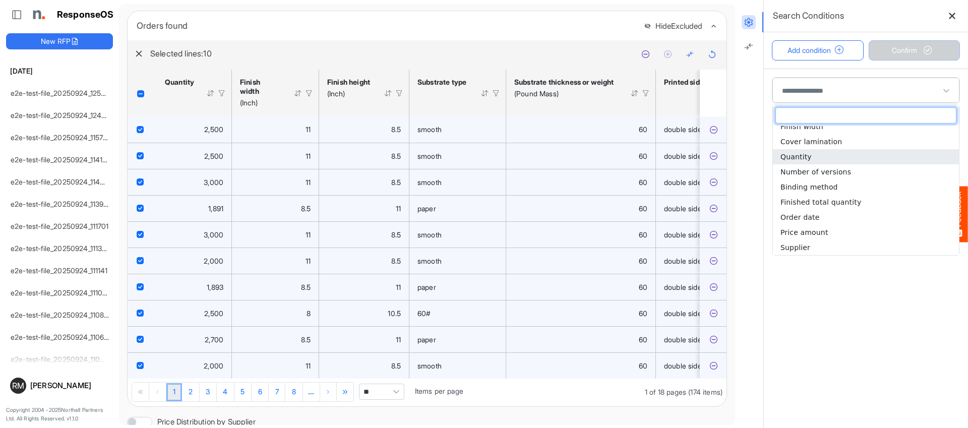
click at [814, 153] on li "Quantity" at bounding box center [866, 156] width 186 height 15
type input "********"
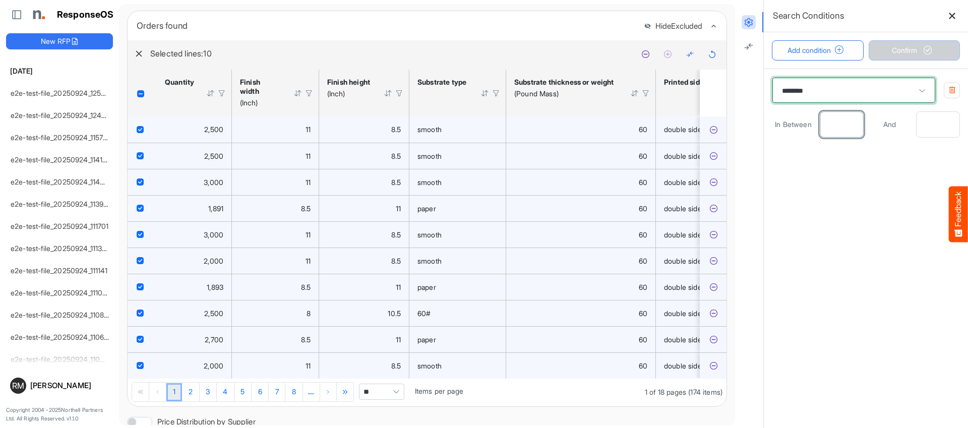
click at [843, 118] on input "number" at bounding box center [841, 124] width 43 height 25
type input "**"
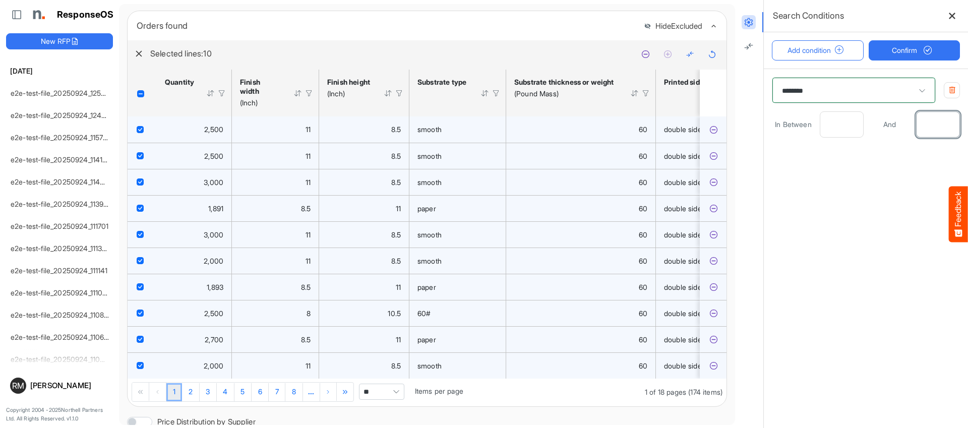
click at [960, 123] on div "******** In Between ** And" at bounding box center [866, 107] width 204 height 77
type input "***"
click at [935, 47] on span "submit" at bounding box center [927, 50] width 17 height 9
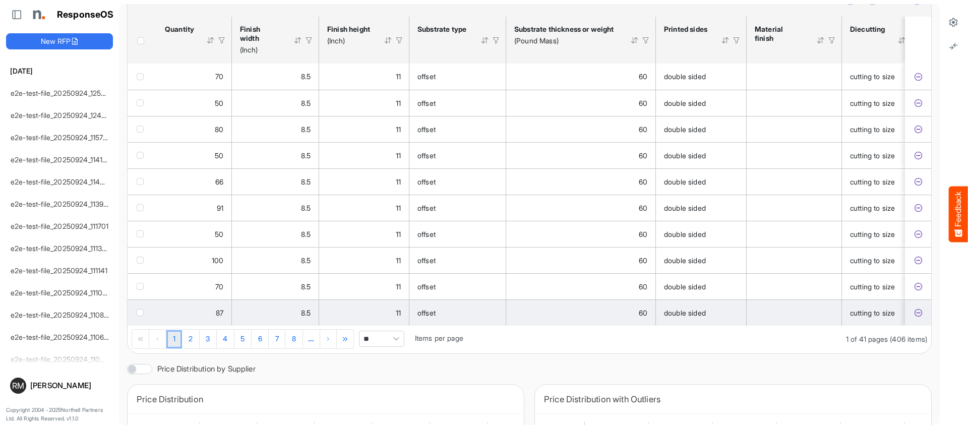
scroll to position [281, 0]
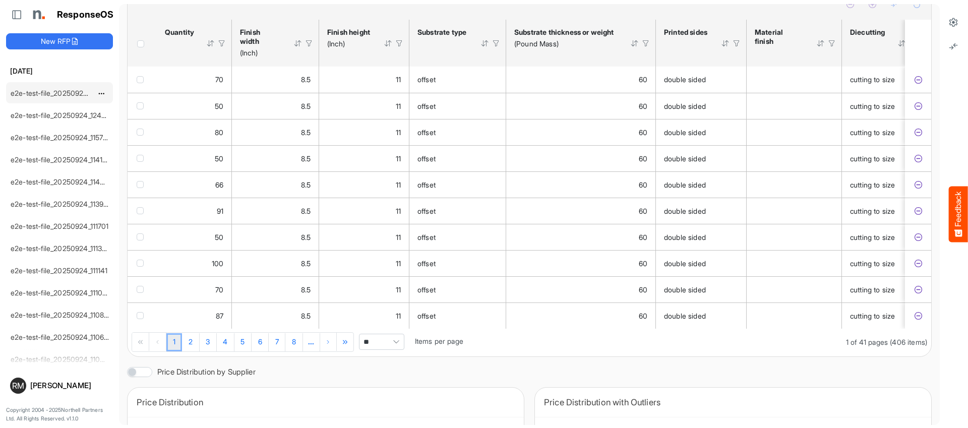
click at [83, 96] on link "e2e-test-file_20250924_125734" at bounding box center [62, 93] width 103 height 9
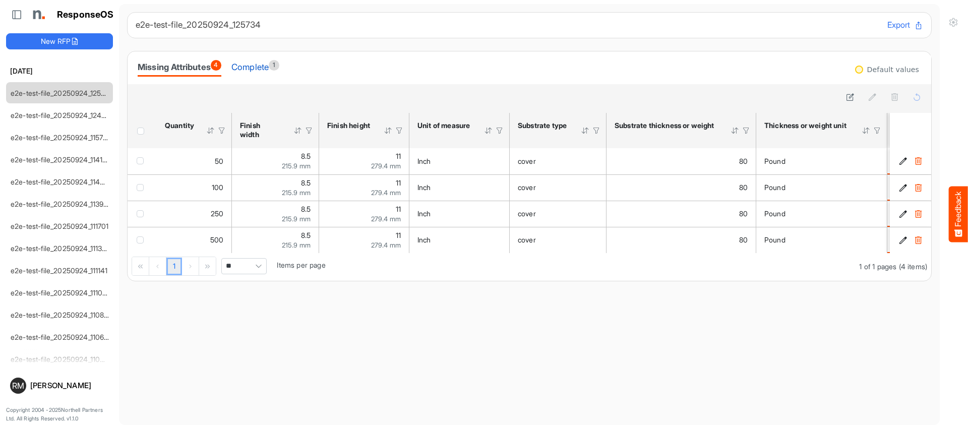
click at [259, 71] on div "Complete 1" at bounding box center [255, 67] width 48 height 14
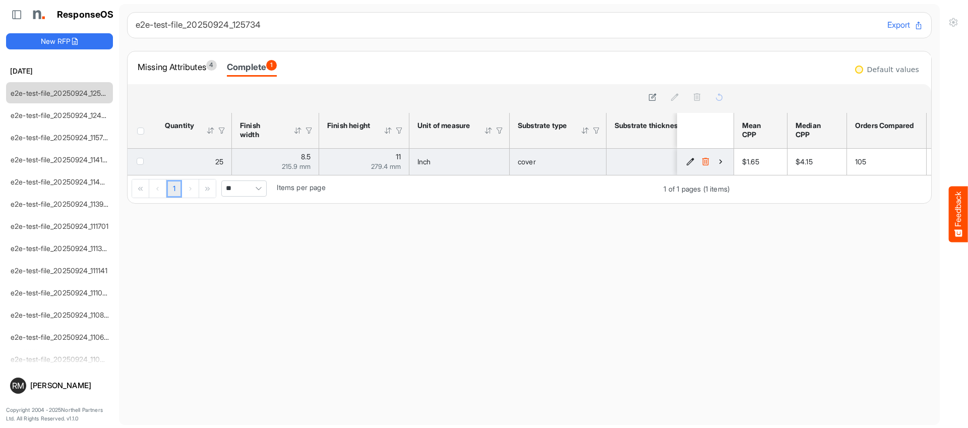
click at [717, 162] on icon "cae99a56-4d0e-4f00-9d0c-d513b1372978 is template cell Column Header" at bounding box center [720, 161] width 9 height 9
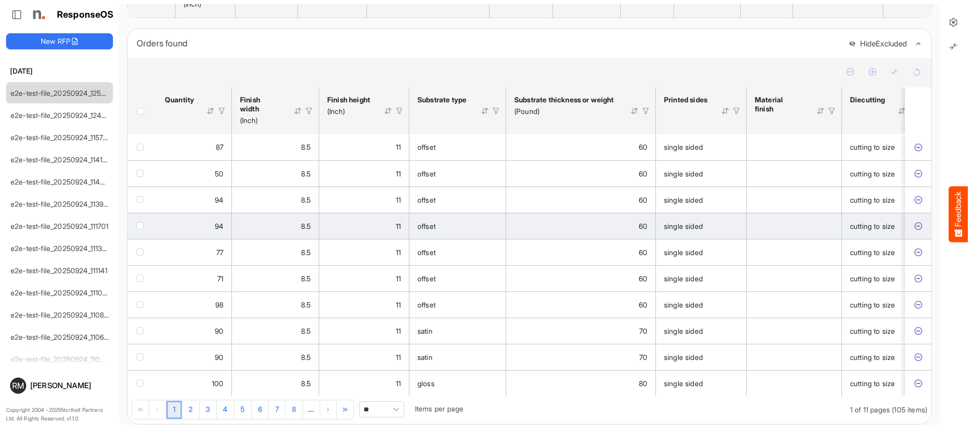
scroll to position [199, 0]
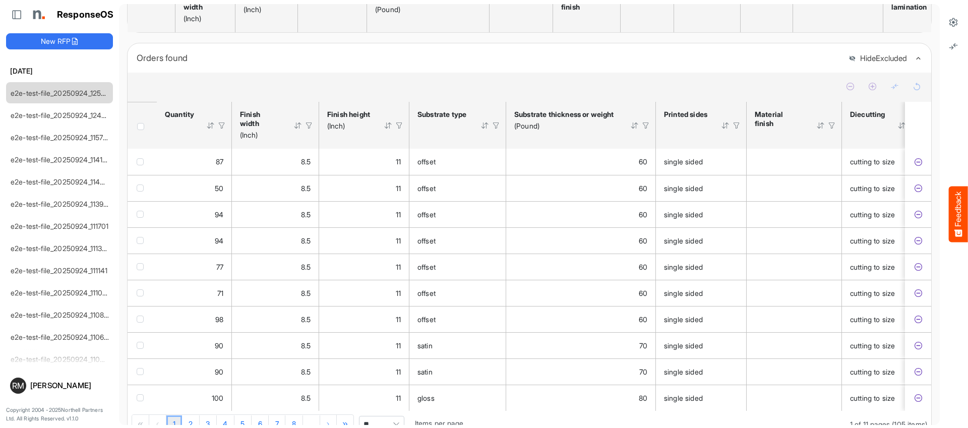
click at [143, 130] on span "Header checkbox" at bounding box center [140, 126] width 7 height 7
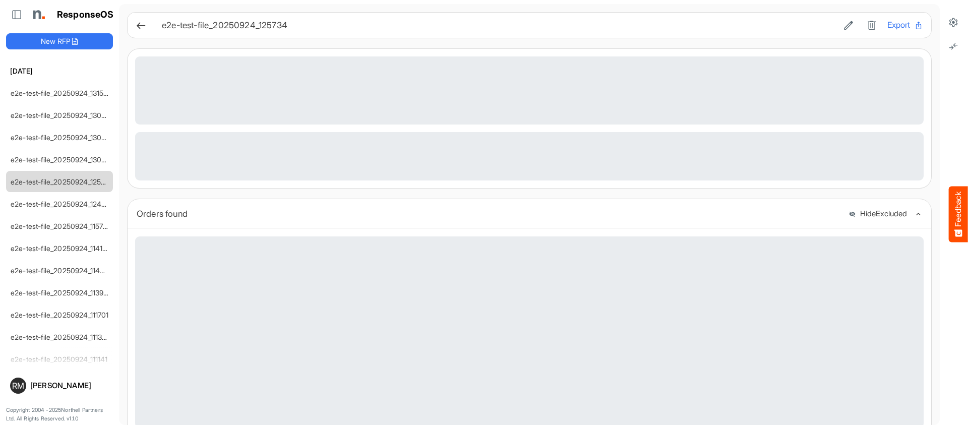
click at [74, 10] on h1 "ResponseOS" at bounding box center [85, 15] width 57 height 11
click at [42, 86] on div "e2e-test-file_20250924_131520" at bounding box center [52, 93] width 90 height 20
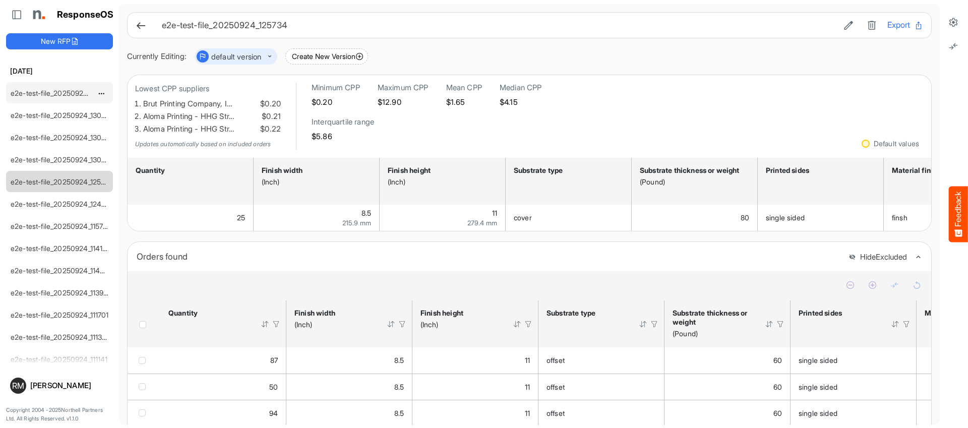
click at [42, 92] on link "e2e-test-file_20250924_131520" at bounding box center [62, 93] width 102 height 9
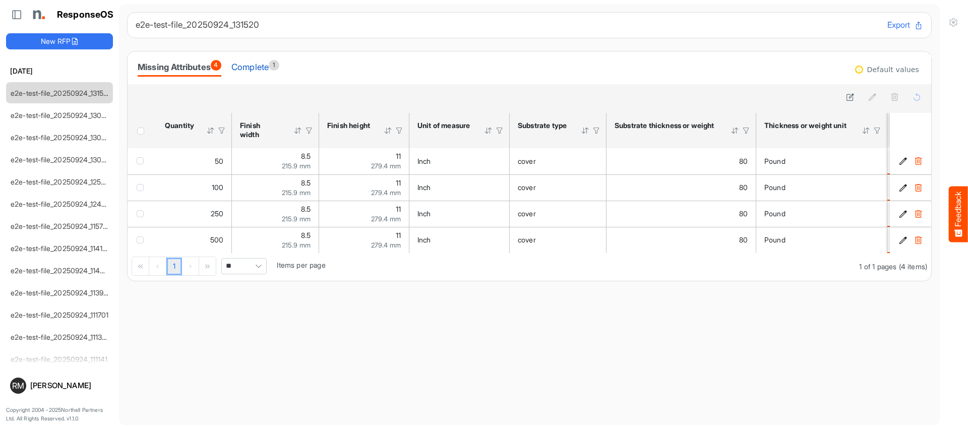
click at [268, 68] on div "Complete 1" at bounding box center [255, 67] width 48 height 14
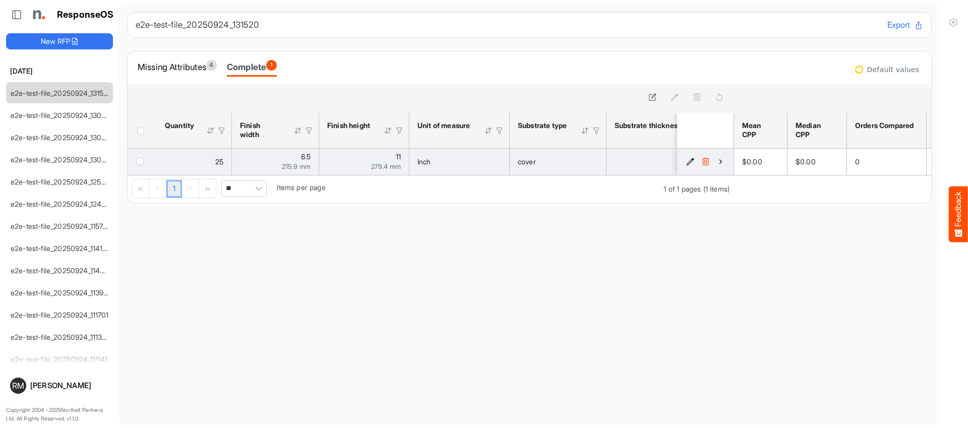
click at [719, 160] on icon "ad3a82f9-a49c-4289-b012-5ec00faea824 is template cell Column Header" at bounding box center [720, 161] width 9 height 9
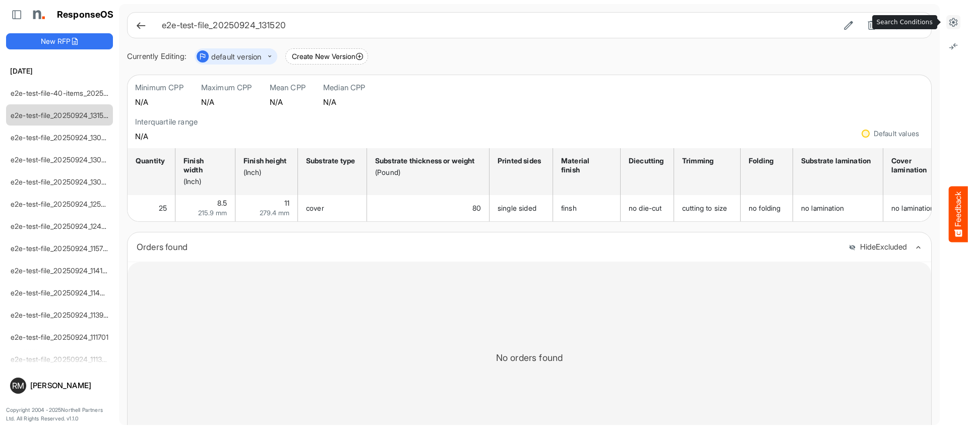
click at [953, 24] on icon at bounding box center [953, 22] width 10 height 10
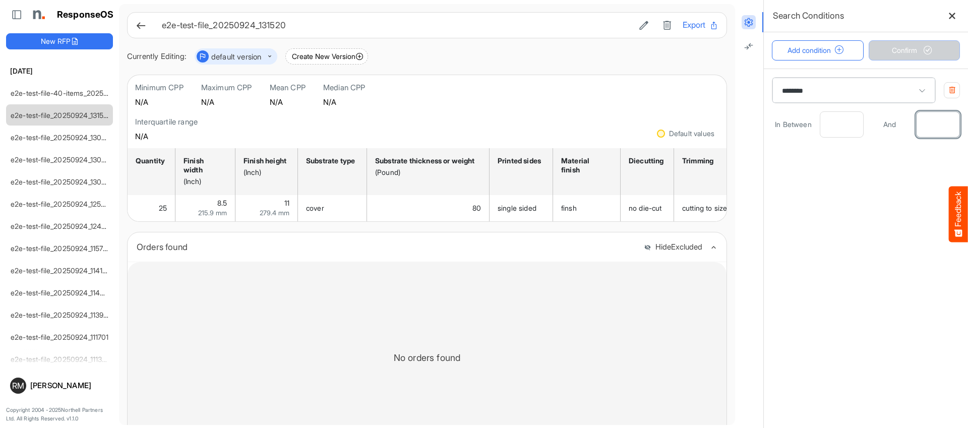
click at [938, 126] on input "**" at bounding box center [938, 124] width 43 height 25
click at [806, 181] on main "******** In Between ** And **" at bounding box center [866, 248] width 204 height 359
click at [935, 123] on input "**" at bounding box center [938, 124] width 43 height 25
